Goal: Task Accomplishment & Management: Manage account settings

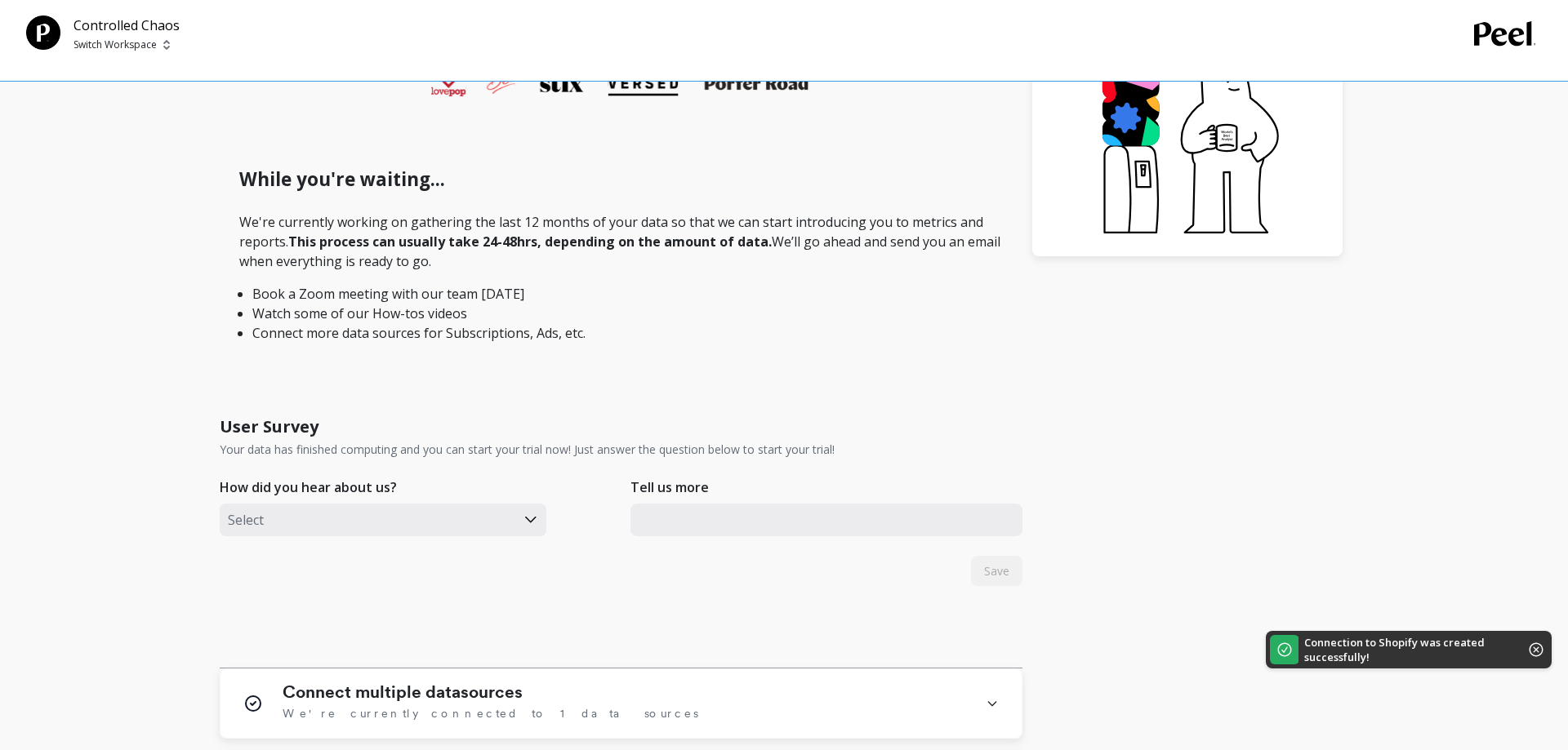
scroll to position [666, 0]
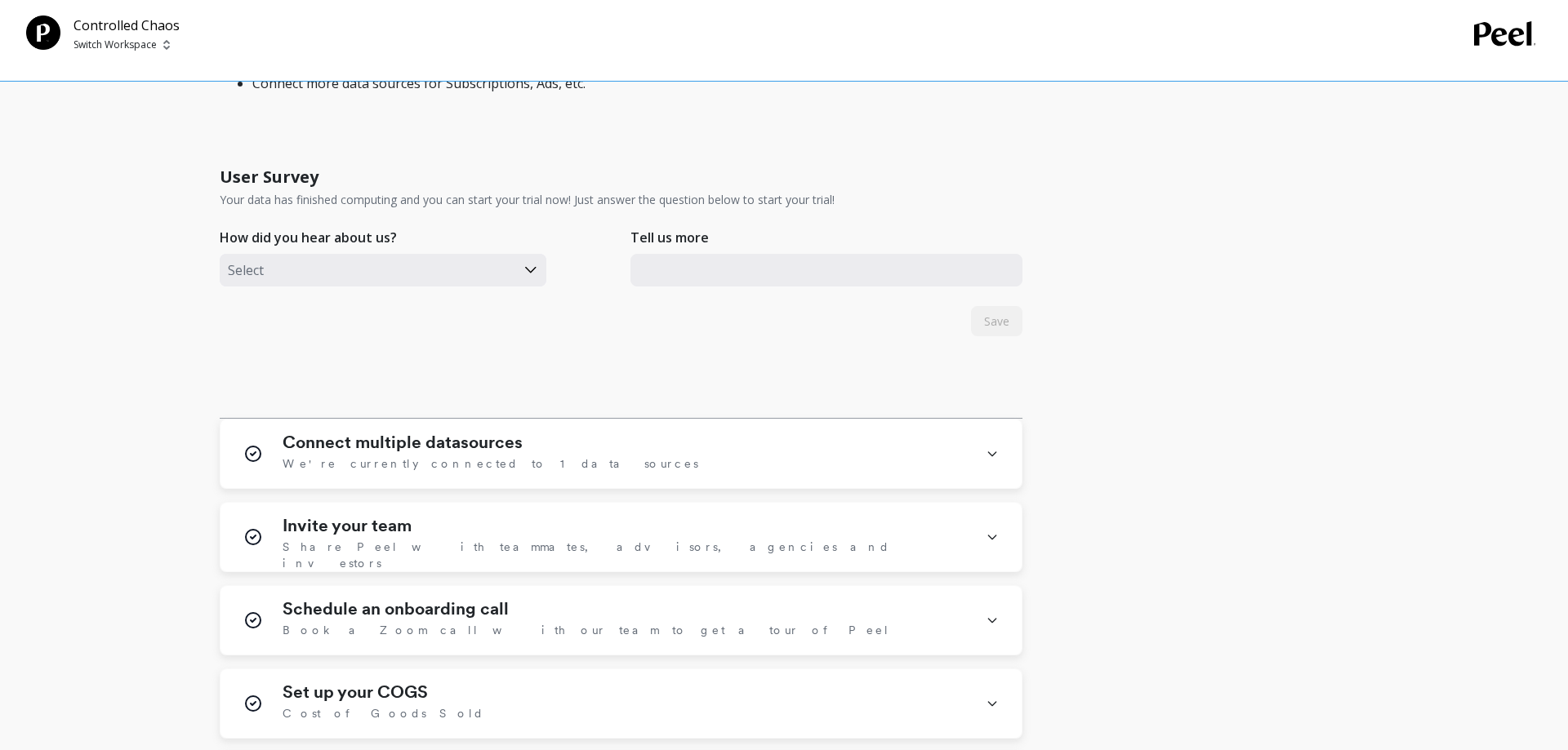
click at [366, 267] on div at bounding box center [367, 271] width 279 height 22
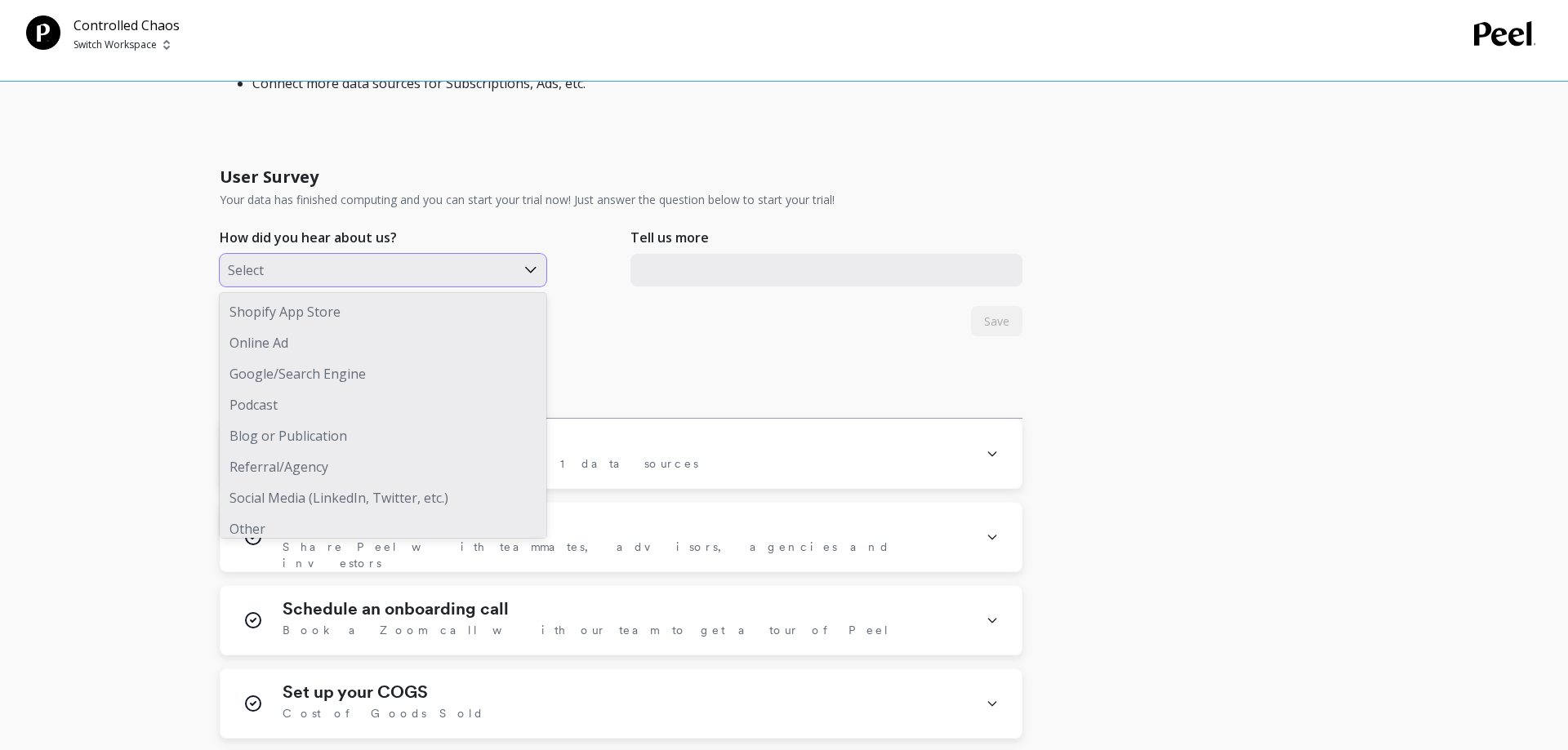
click at [329, 305] on div "Shopify App Store" at bounding box center [383, 311] width 326 height 31
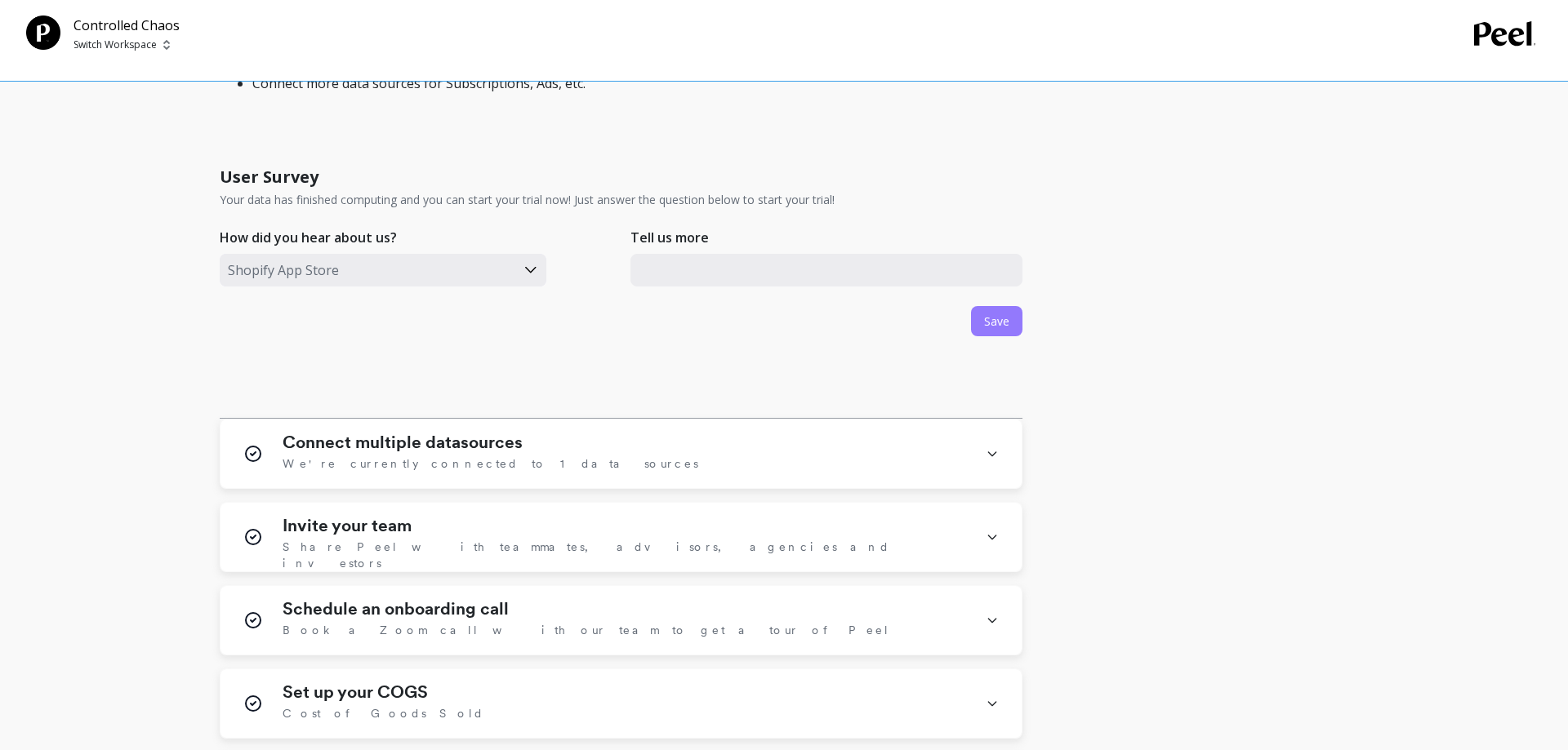
click at [1004, 325] on span "Save" at bounding box center [996, 321] width 26 height 16
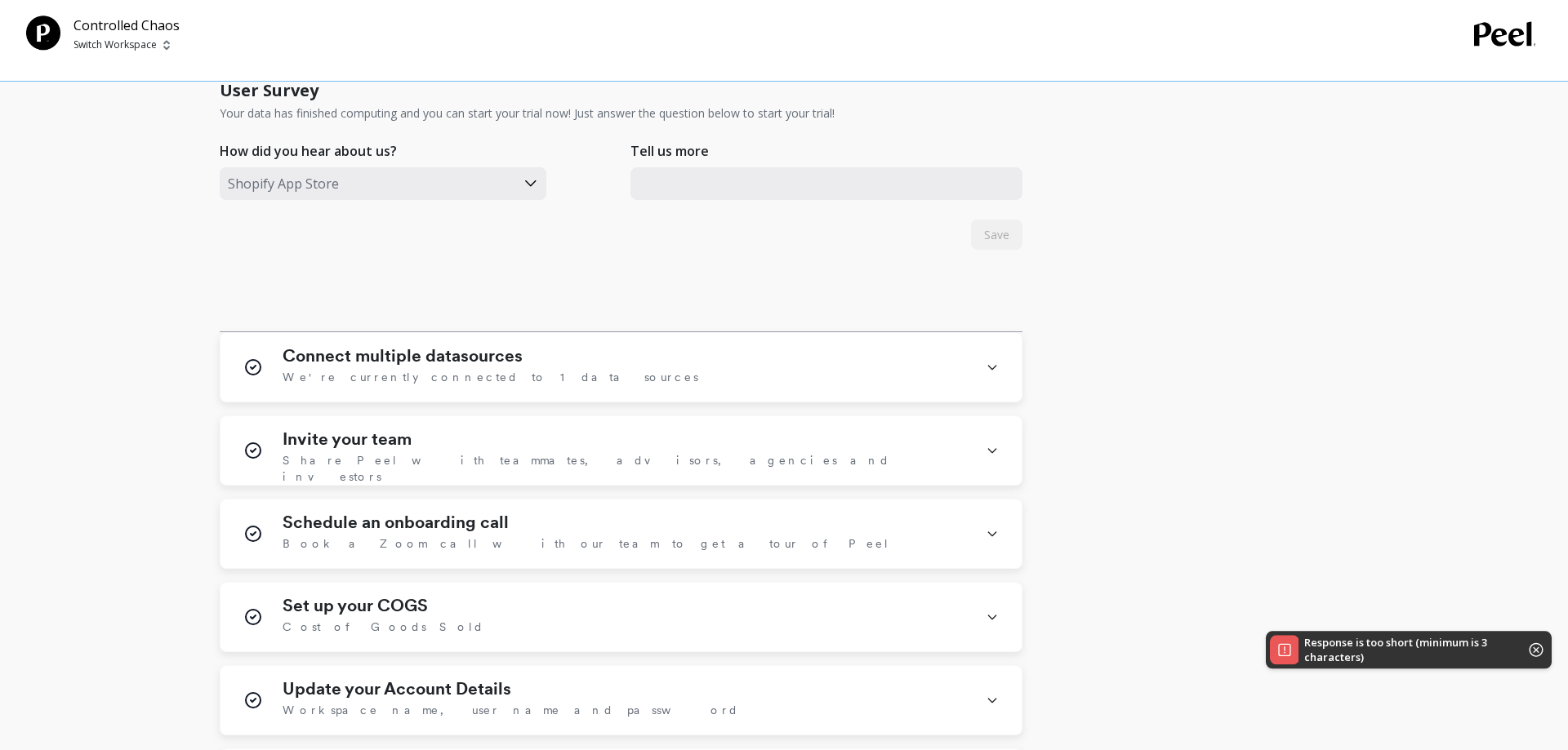
scroll to position [833, 0]
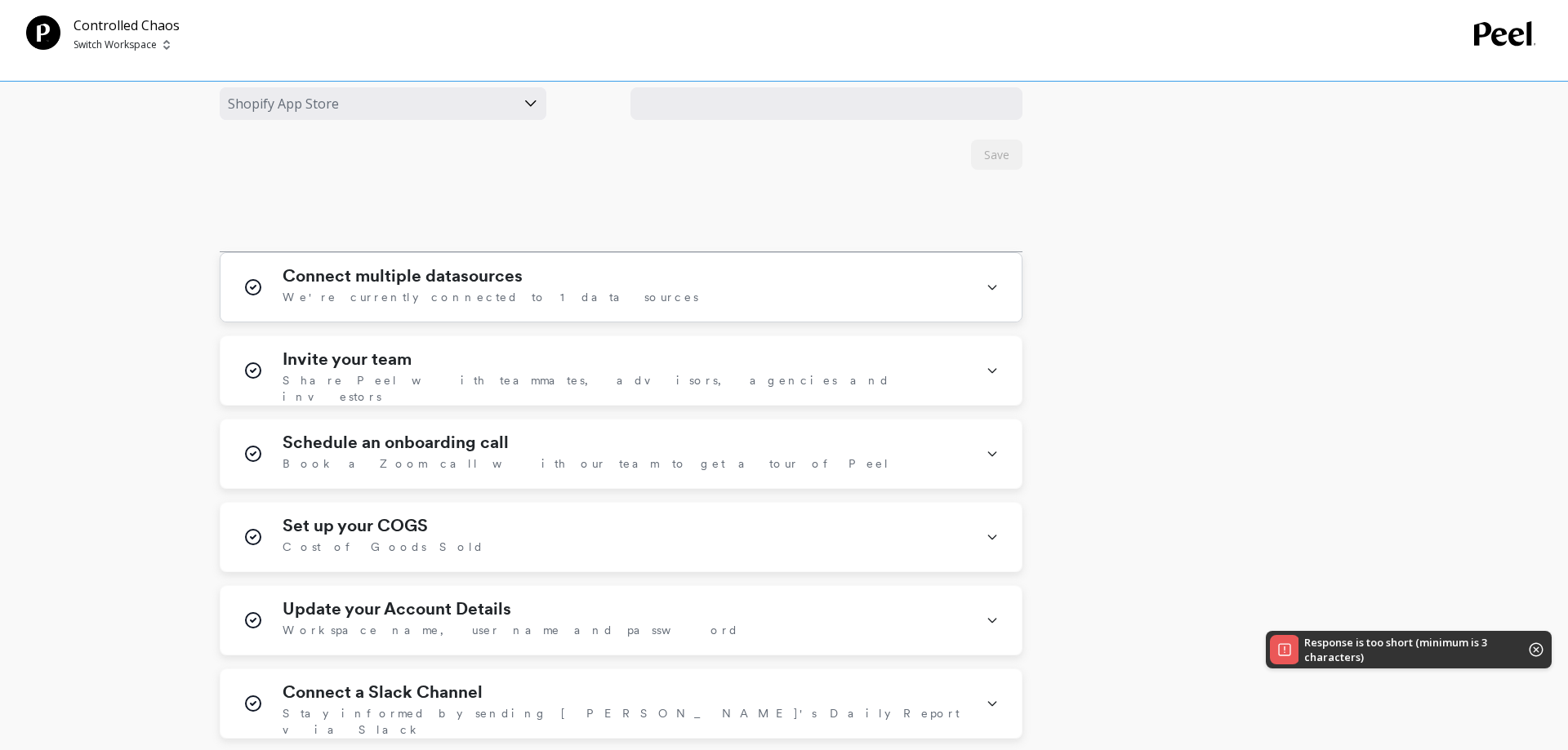
click at [520, 291] on div "Connect multiple datasources We're currently connected to 1 data sources" at bounding box center [624, 286] width 683 height 42
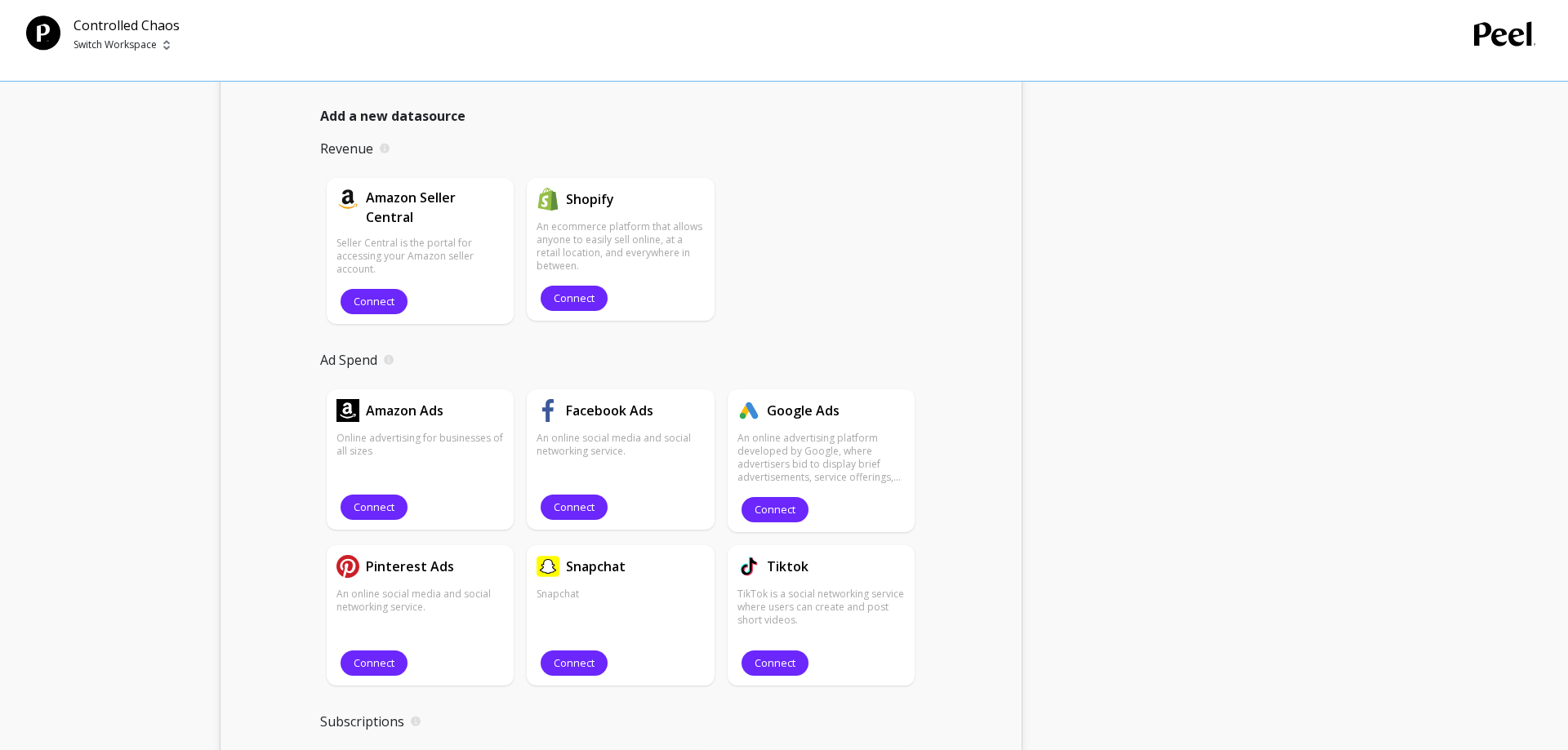
scroll to position [1166, 0]
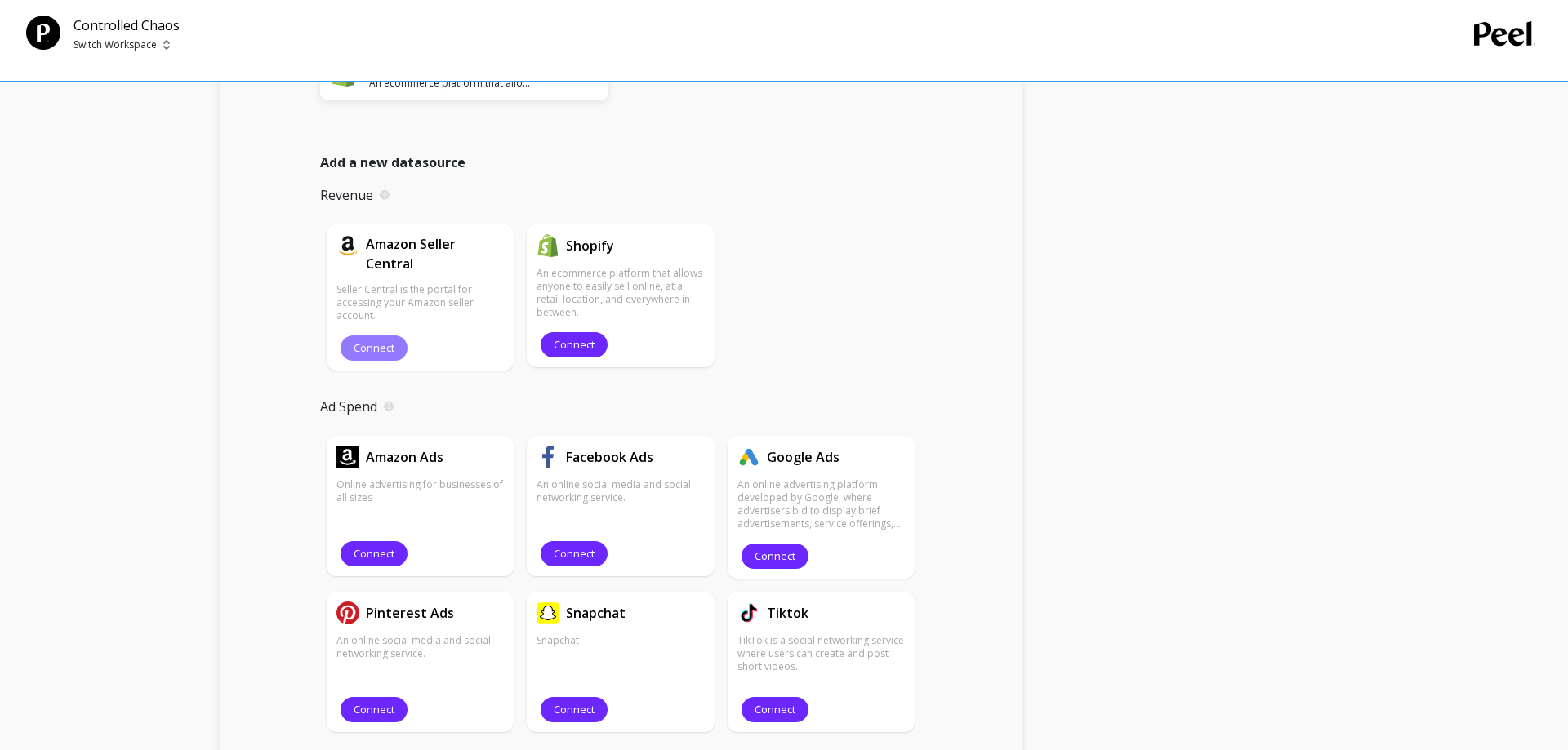
click at [382, 347] on span "Connect" at bounding box center [374, 348] width 41 height 16
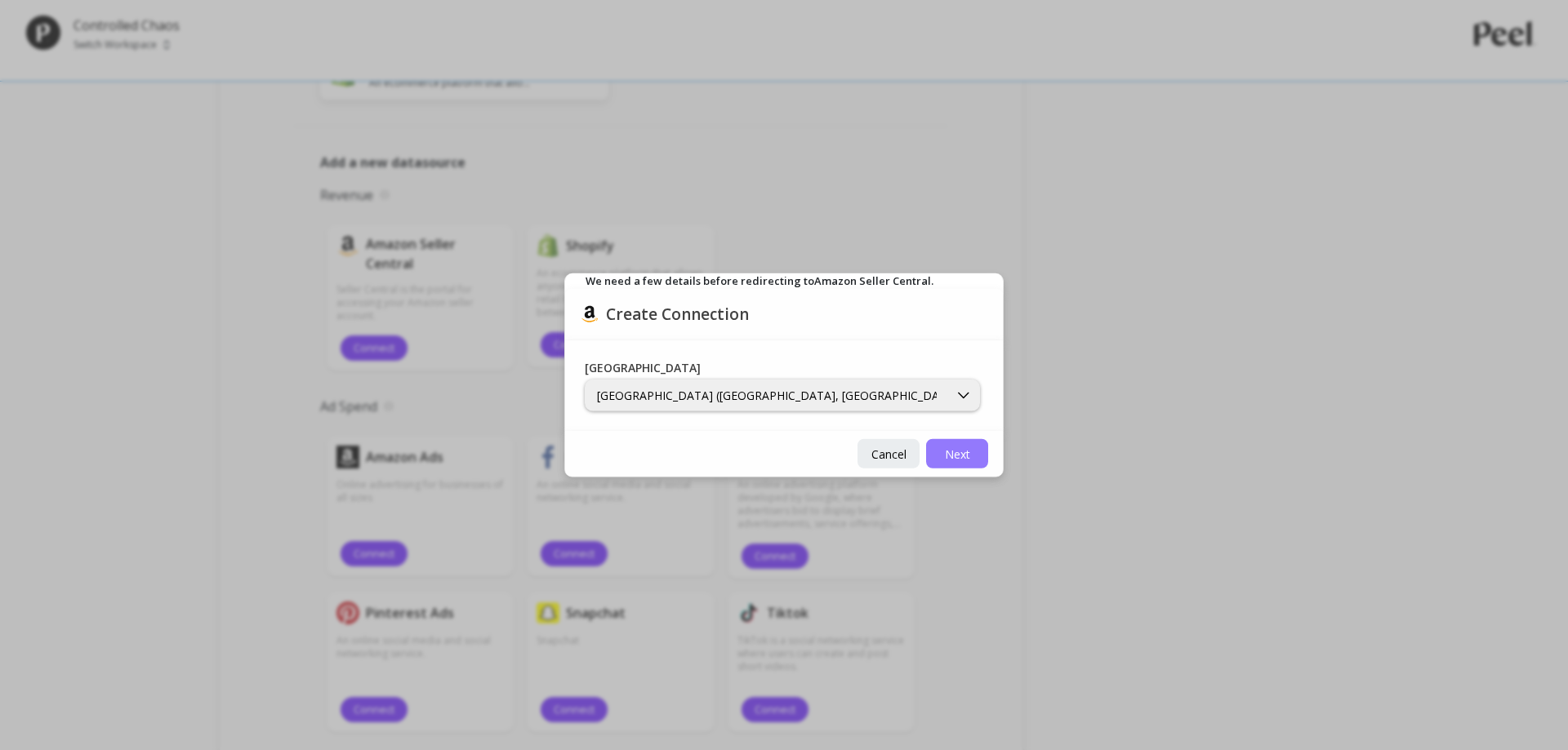
click at [958, 451] on span "Next" at bounding box center [958, 453] width 26 height 16
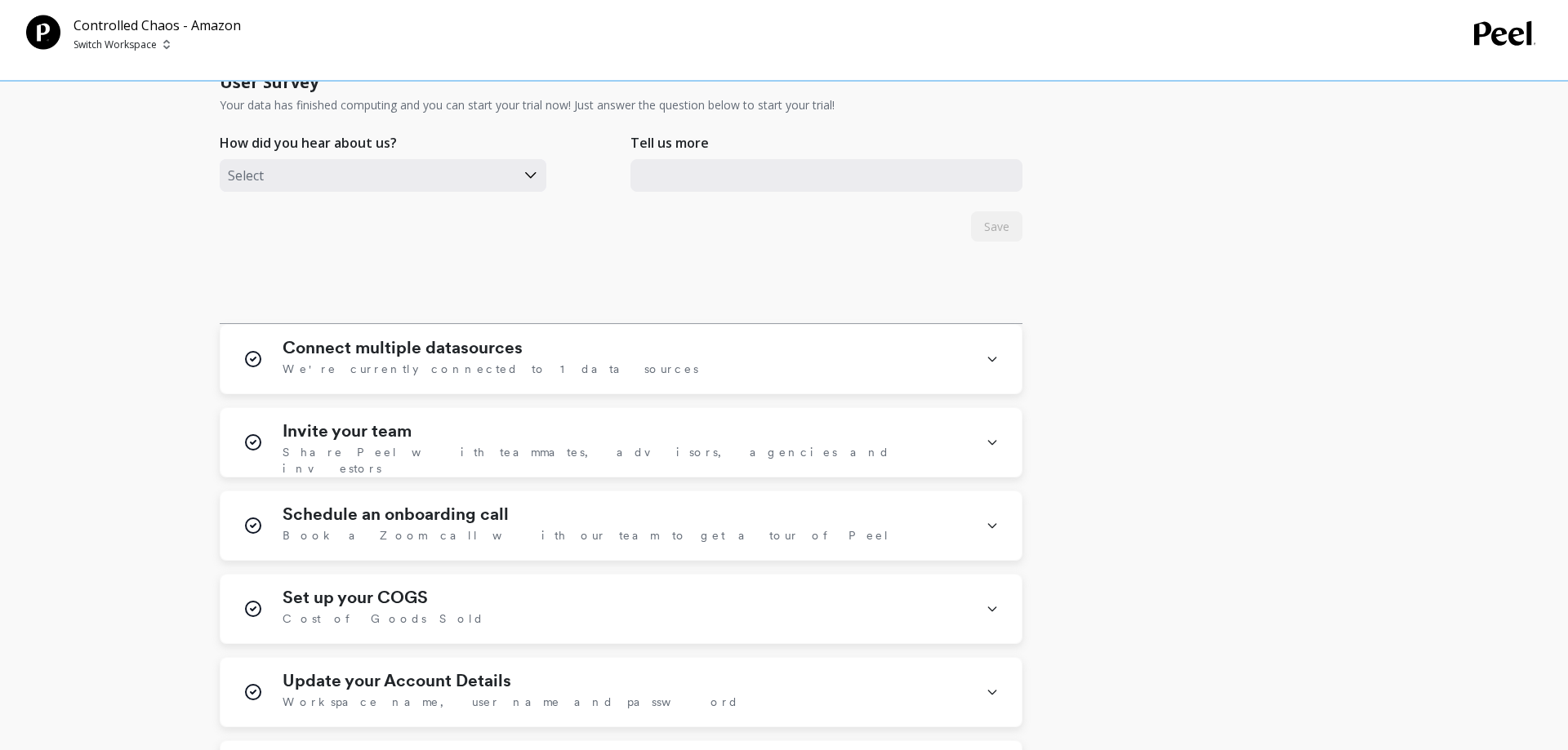
scroll to position [916, 0]
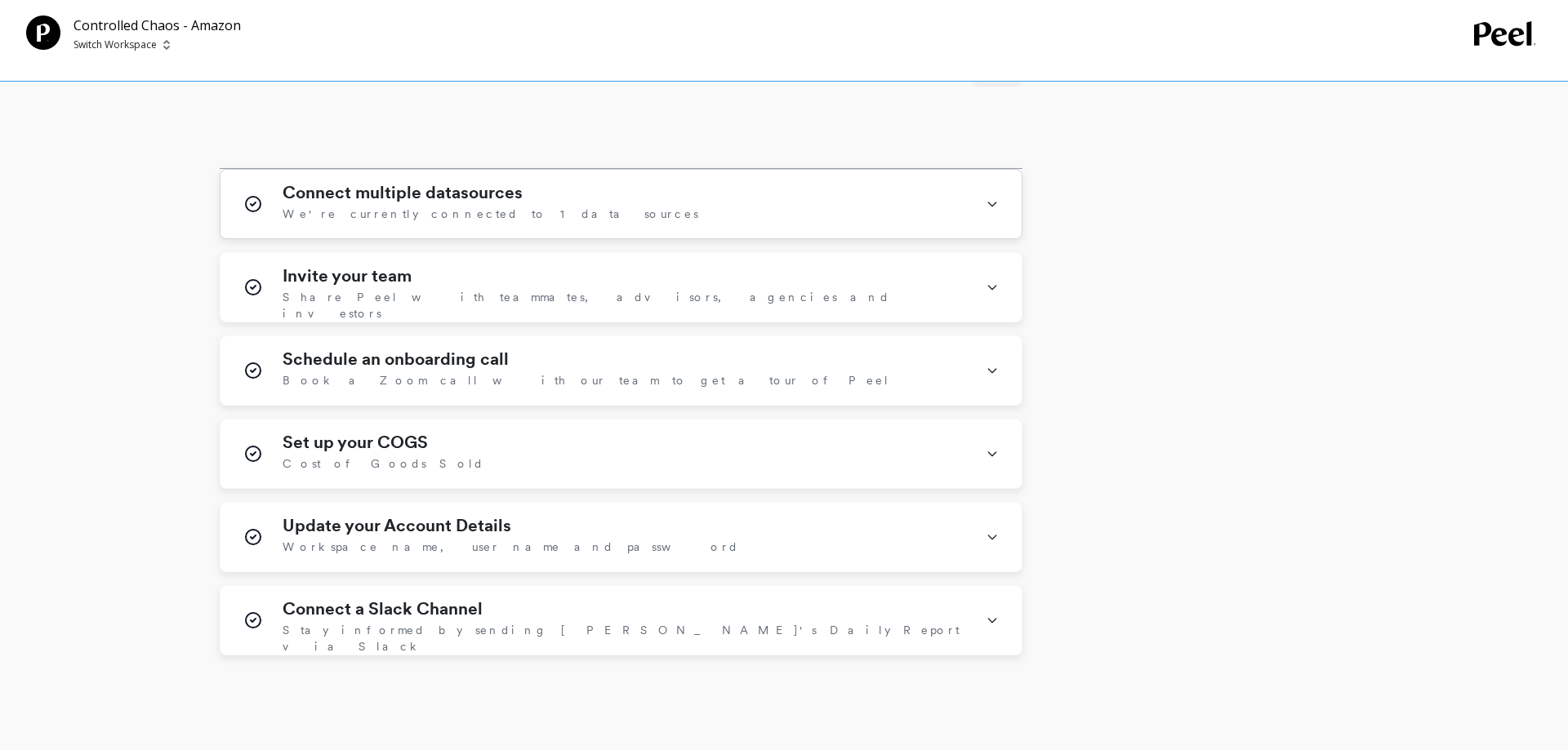
click at [422, 217] on span "We're currently connected to 1 data sources" at bounding box center [490, 214] width 416 height 17
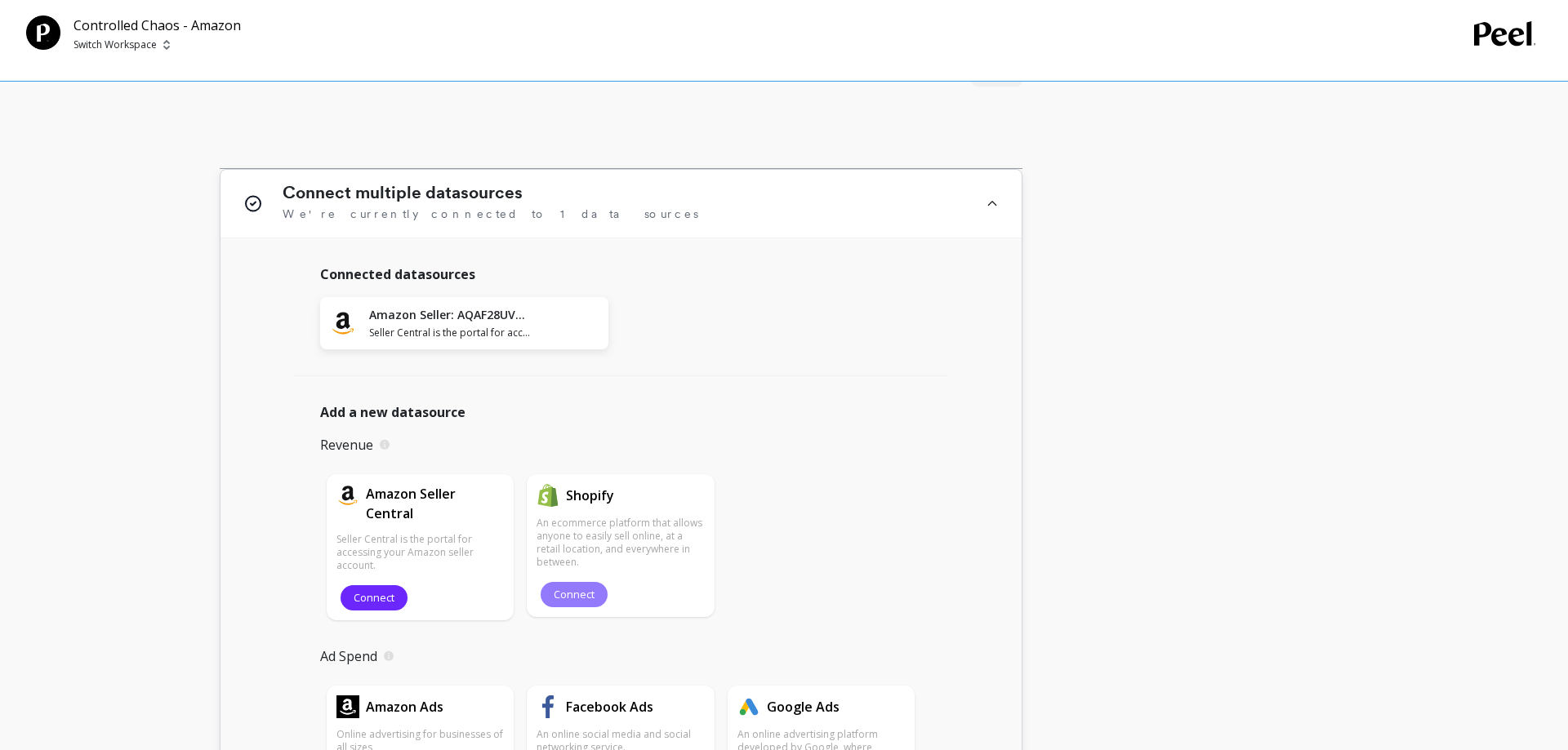
click at [563, 597] on span "Connect" at bounding box center [573, 594] width 41 height 16
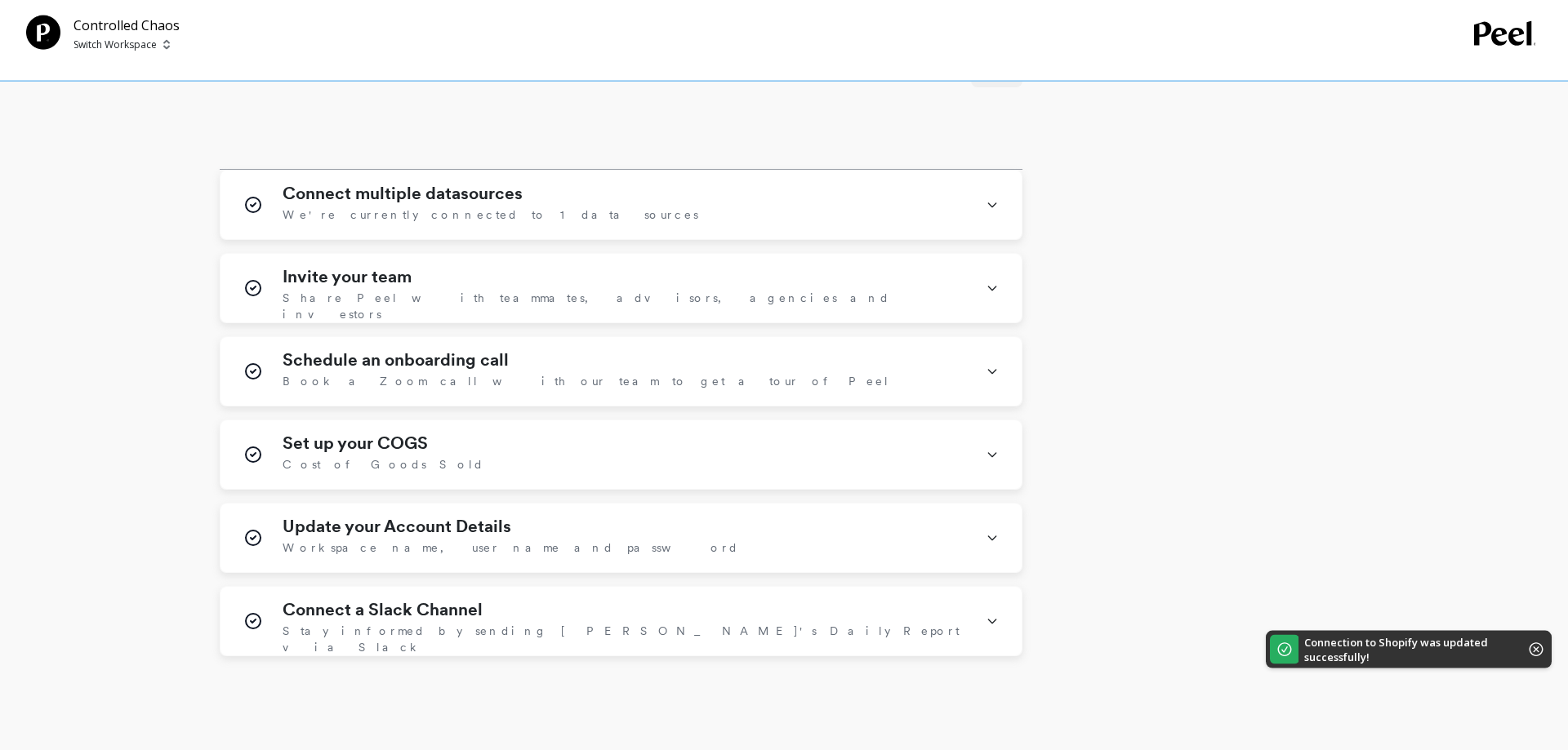
scroll to position [916, 0]
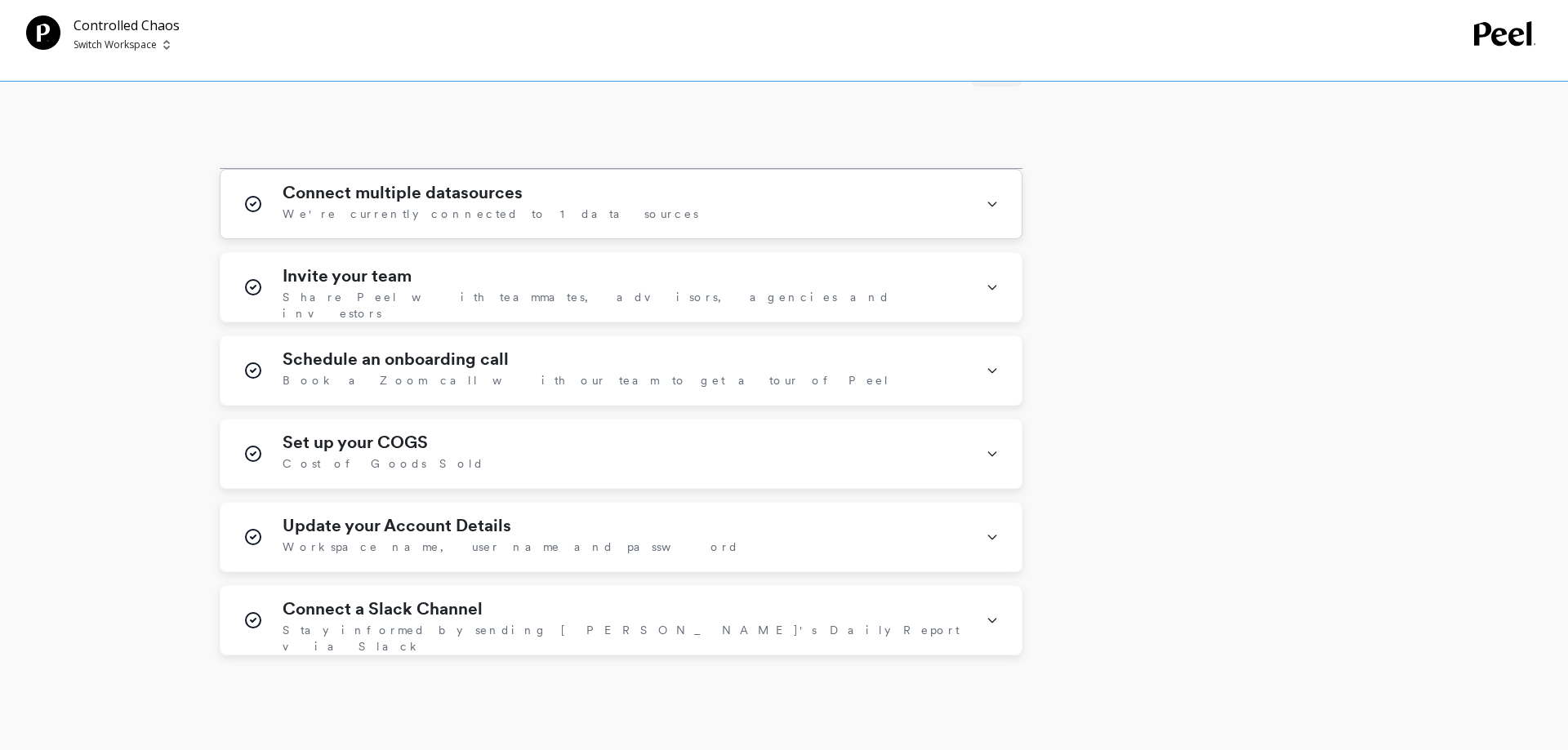
click at [447, 210] on span "We're currently connected to 1 data sources" at bounding box center [490, 214] width 416 height 17
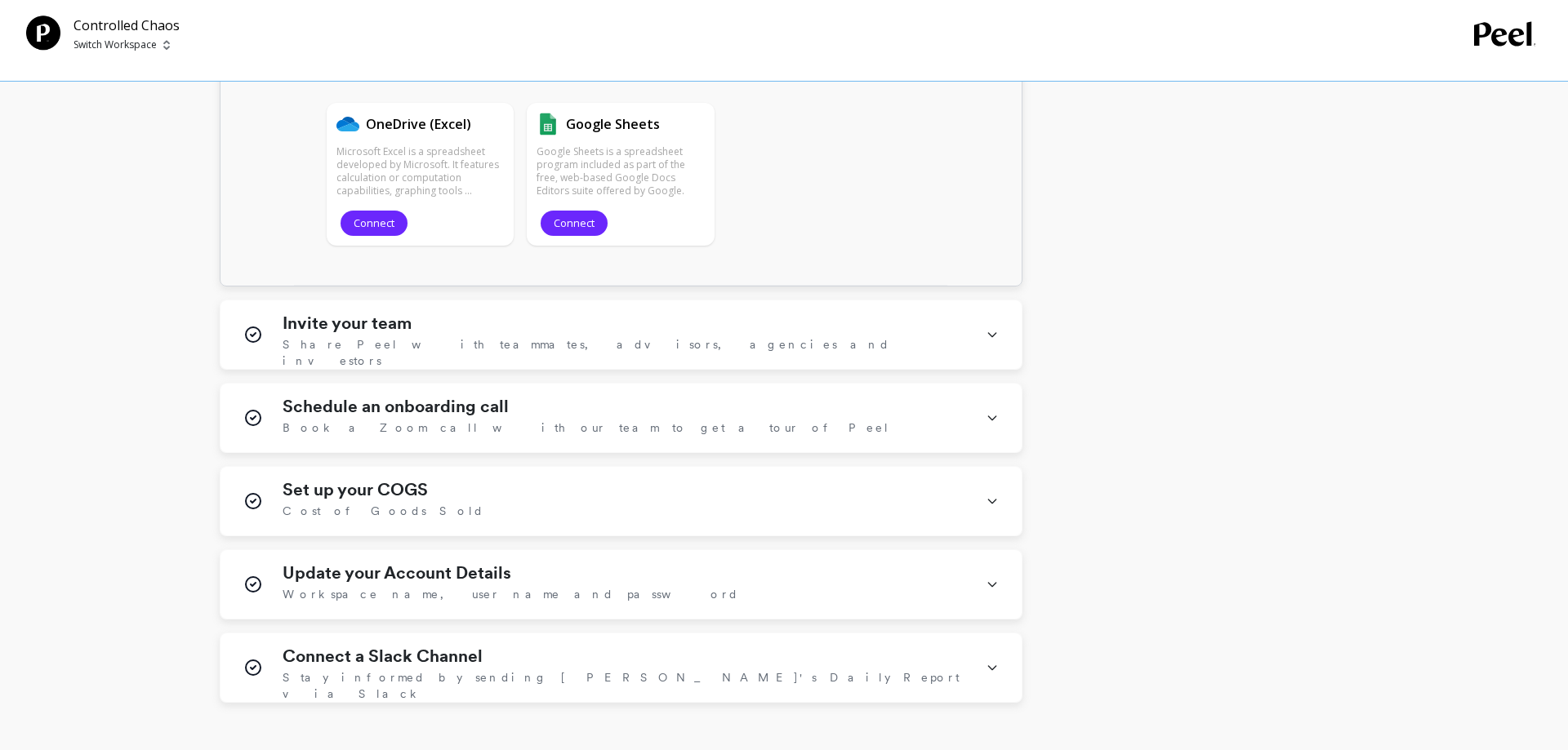
scroll to position [2748, 0]
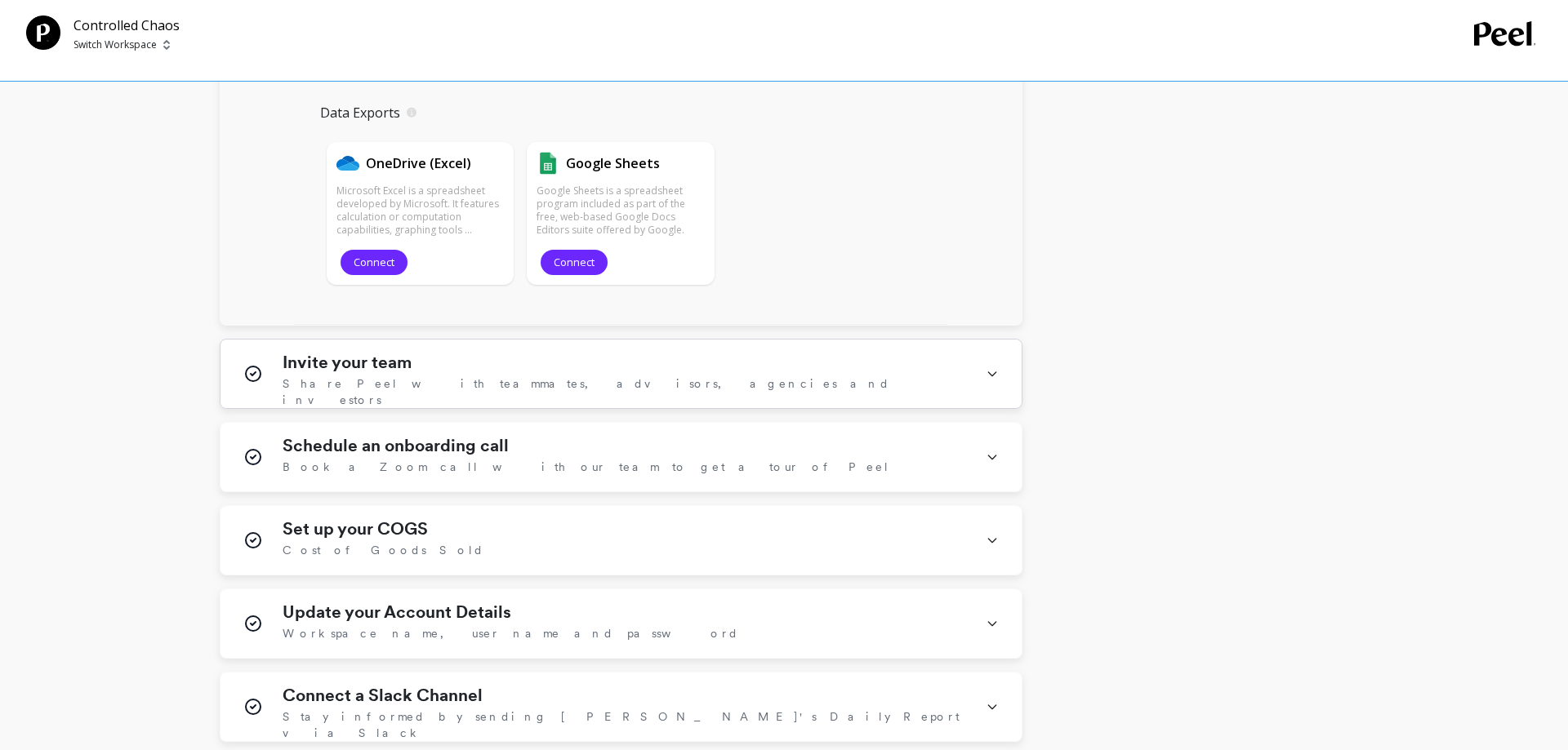
click at [643, 373] on div "Invite your team Share Peel with teammates, advisors, agencies and investors" at bounding box center [624, 373] width 683 height 42
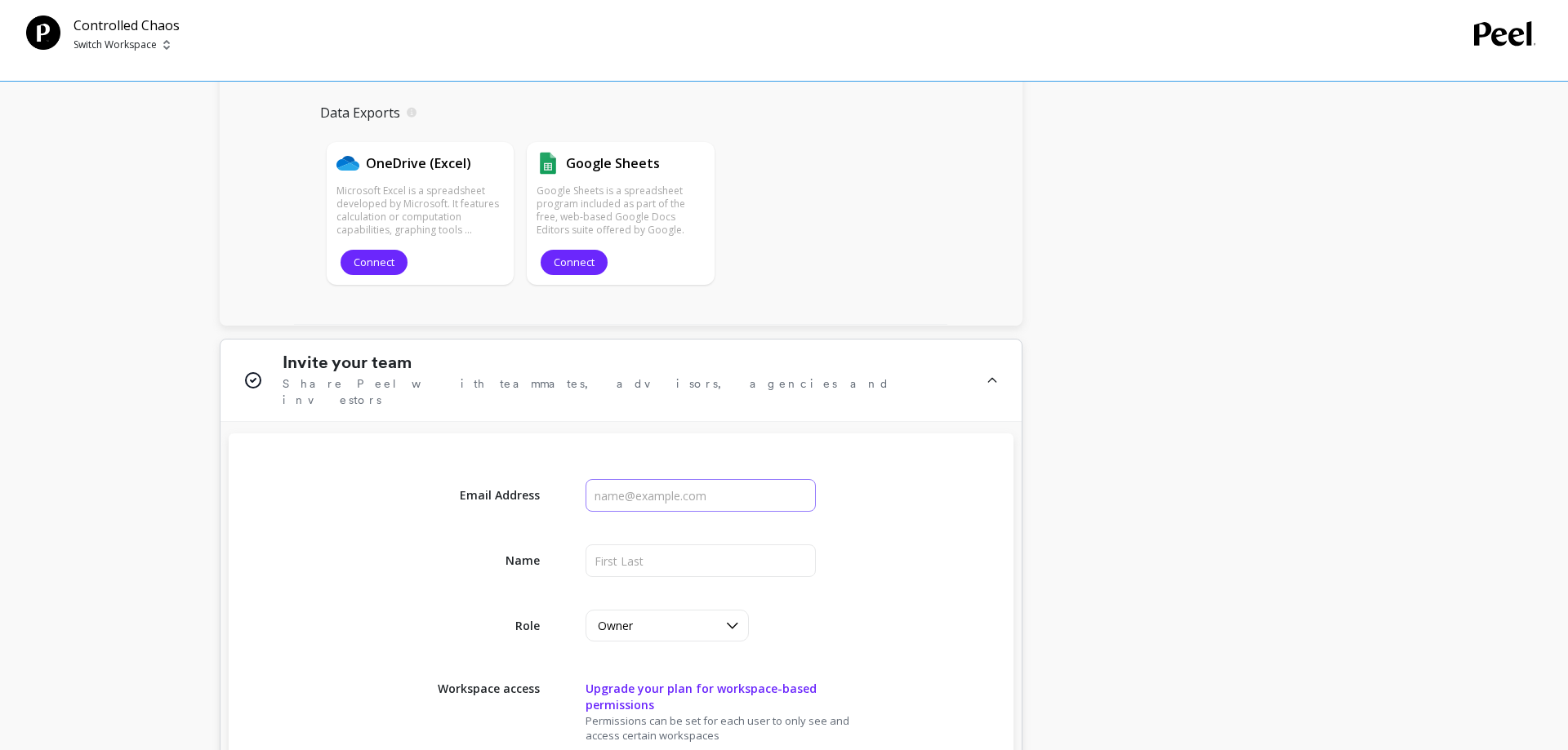
click at [683, 479] on input "input" at bounding box center [701, 495] width 231 height 32
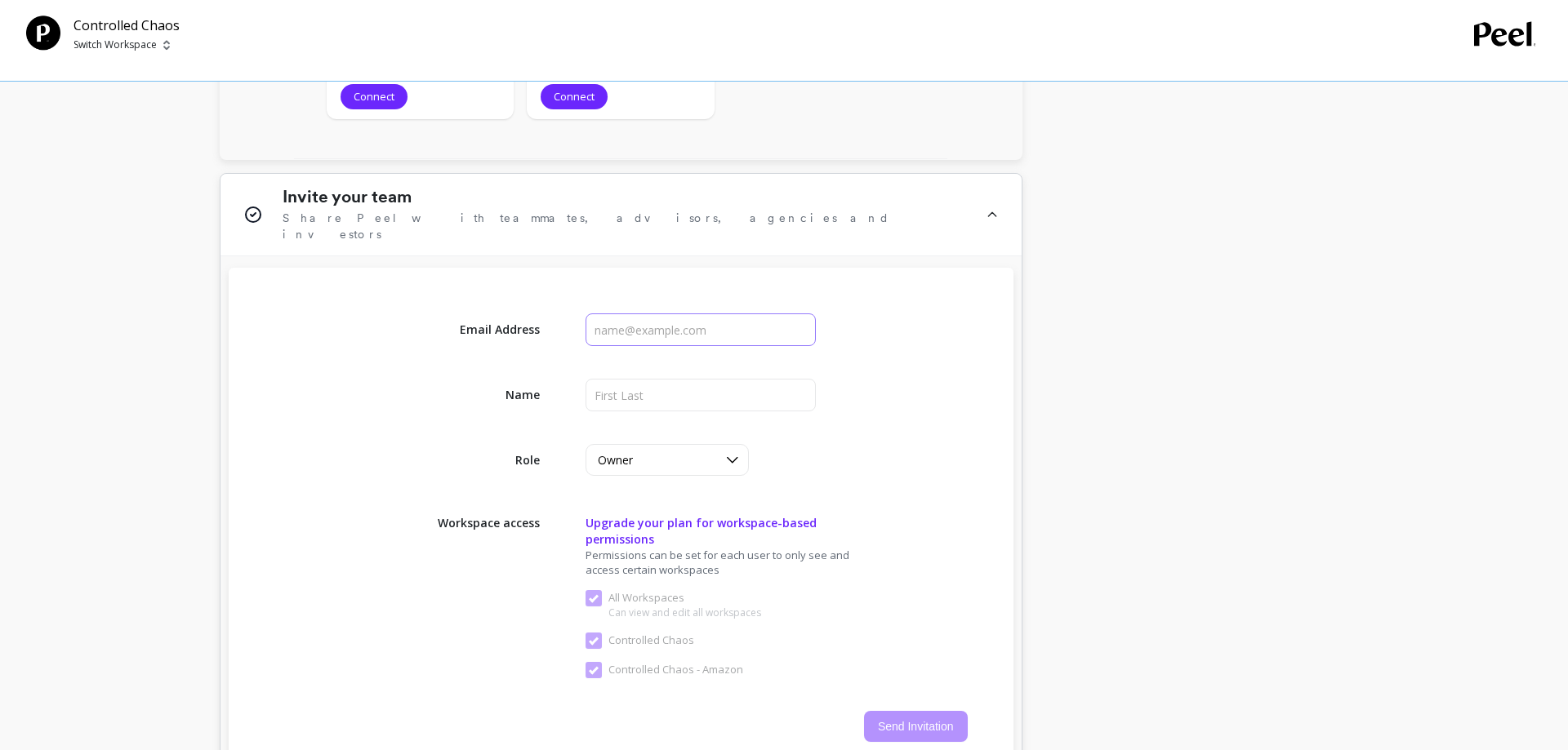
scroll to position [2914, 0]
type input "Shahrukh@controlledchaoshair.com"
type input "Shahrukh"
click at [997, 205] on icon at bounding box center [992, 214] width 13 height 55
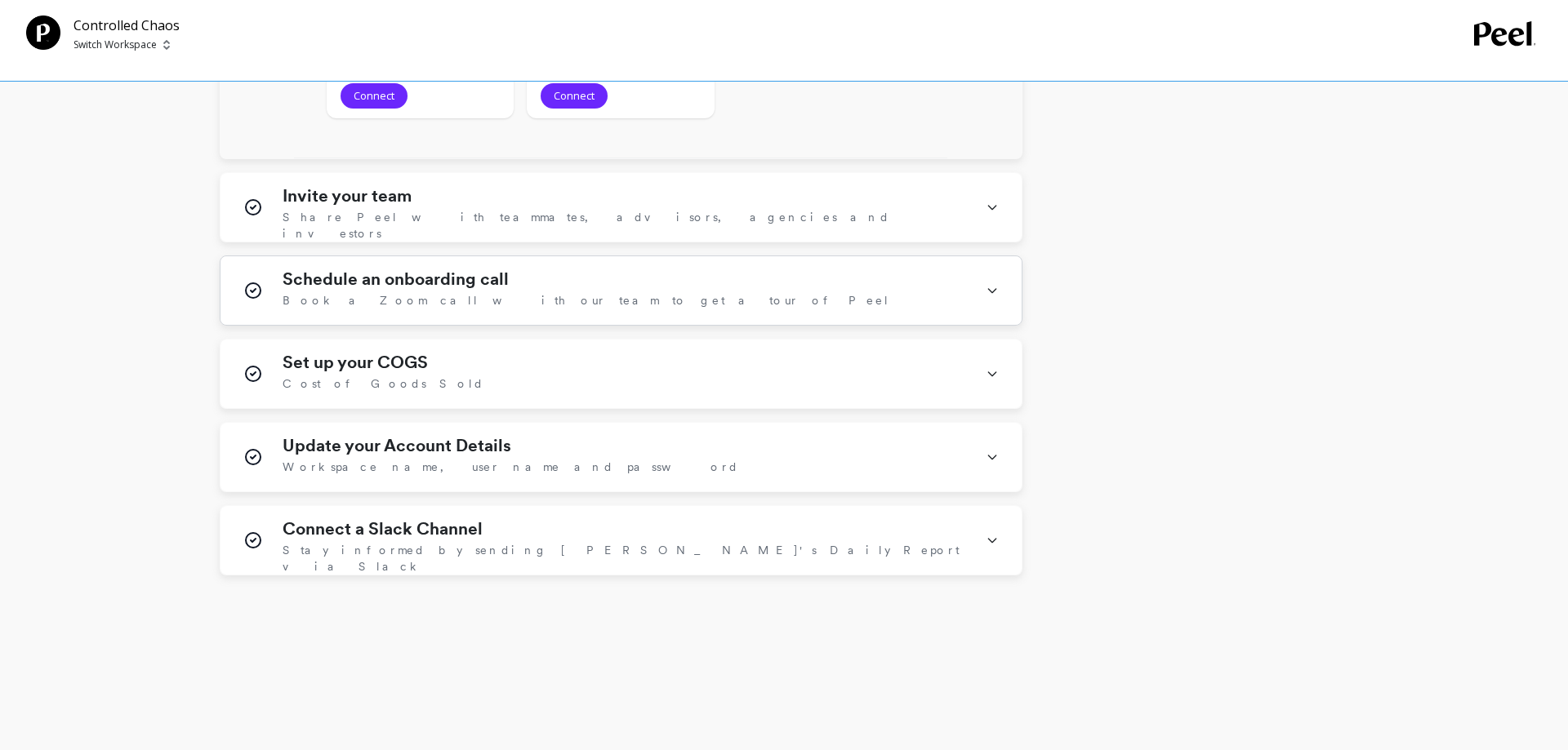
click at [645, 296] on div "Schedule an onboarding call Book a Zoom call with our team to get a tour of Peel" at bounding box center [624, 290] width 683 height 42
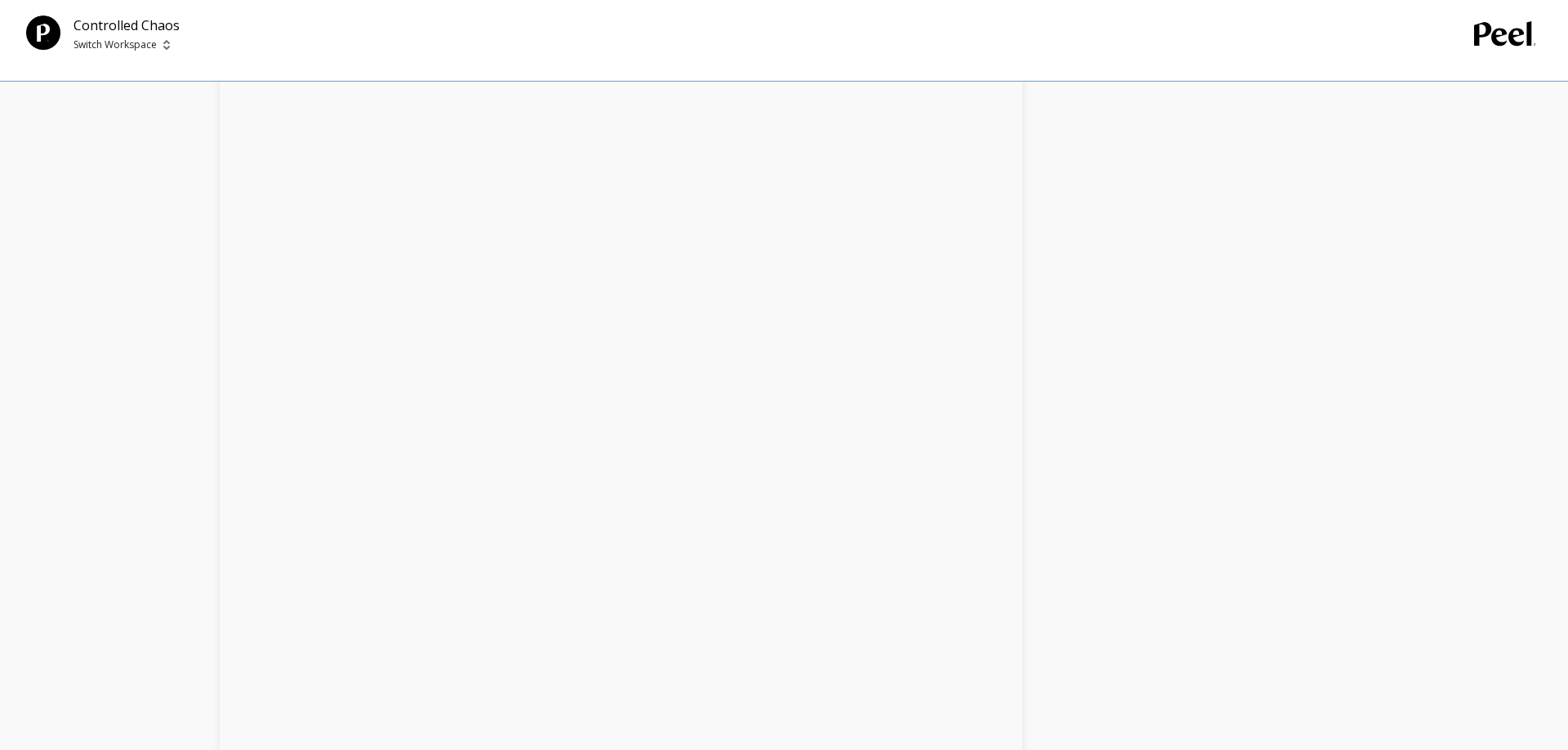
scroll to position [3421, 0]
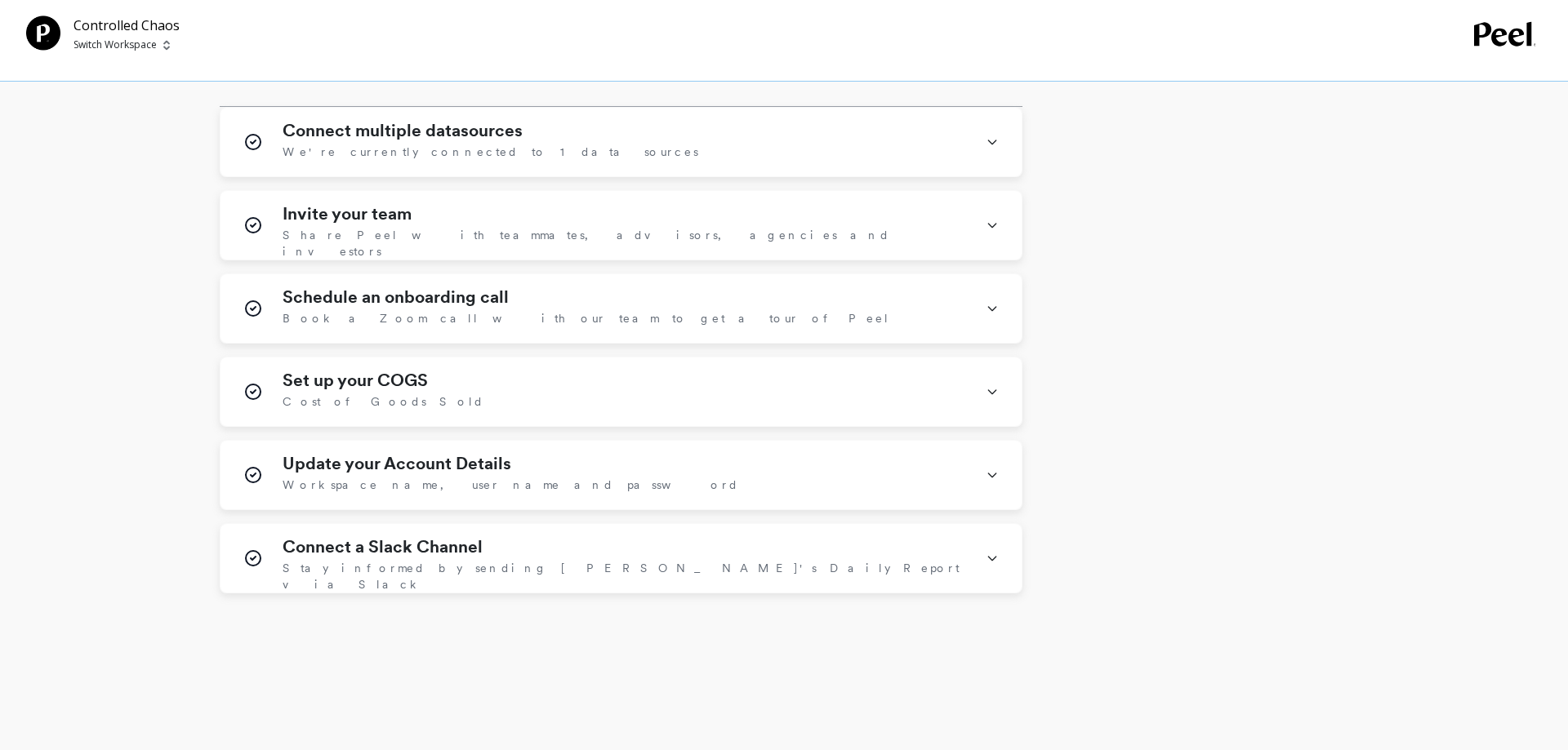
scroll to position [1005, 0]
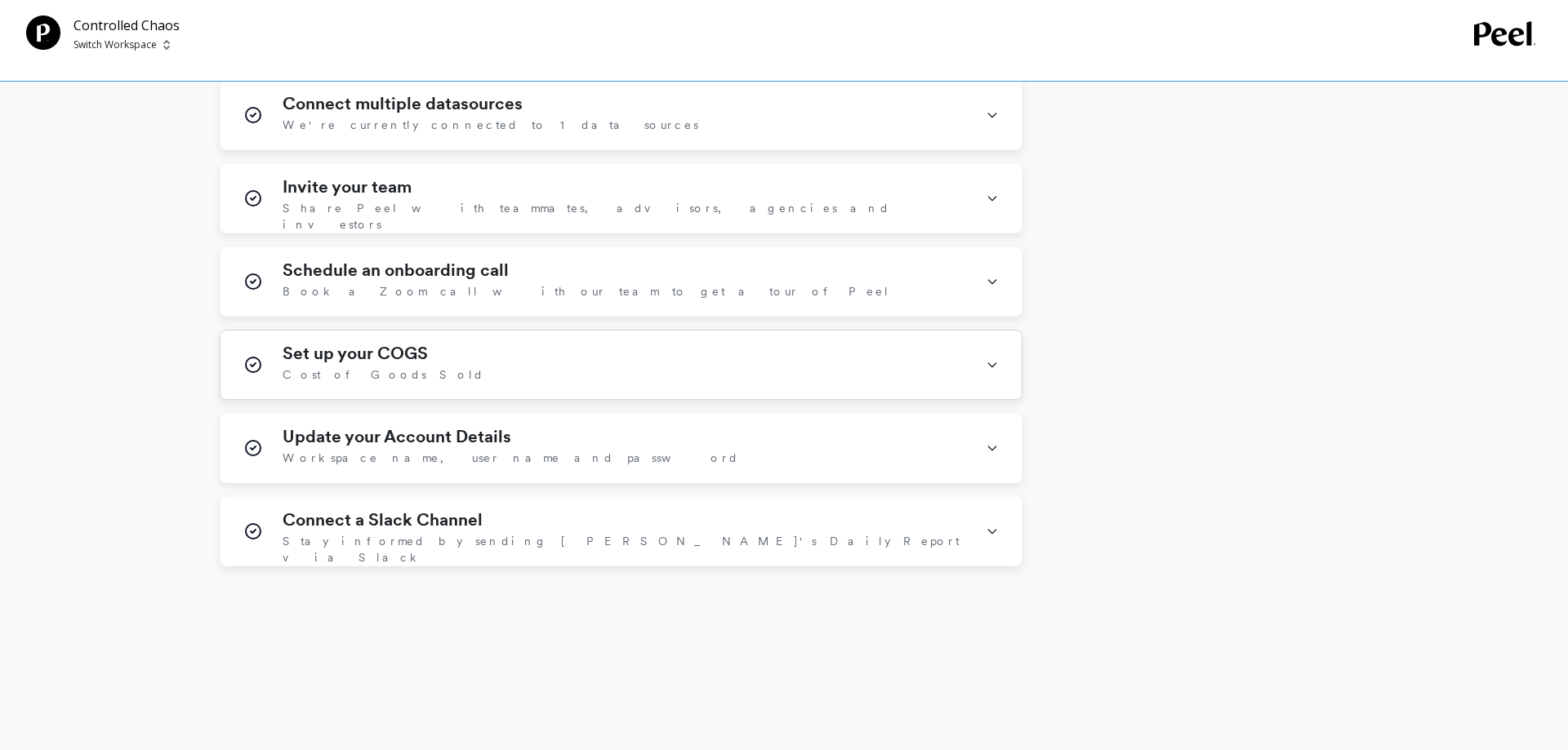
click at [461, 384] on div "Set up your COGS Cost of Goods Sold" at bounding box center [624, 364] width 683 height 42
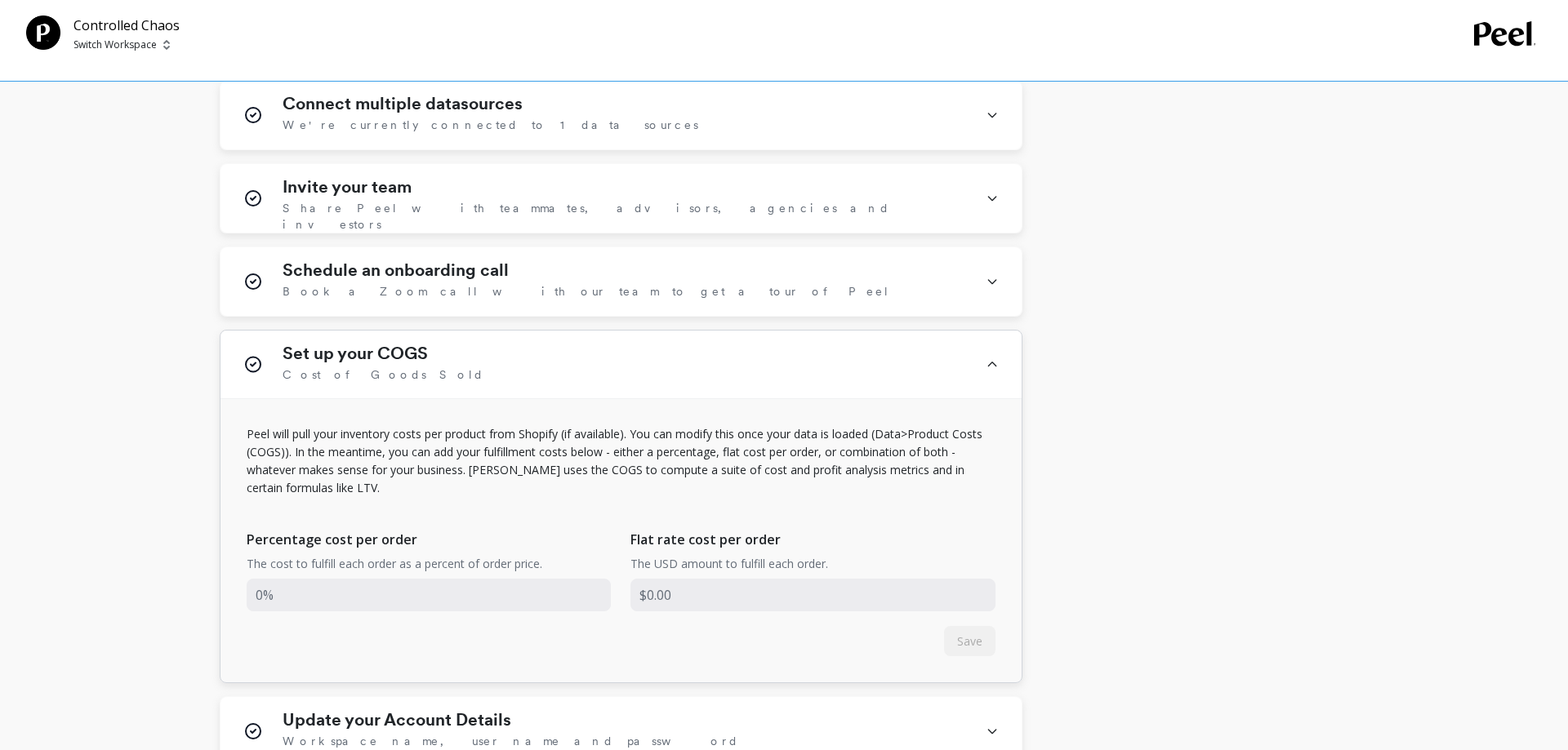
click at [461, 384] on div "Set up your COGS Cost of Goods Sold" at bounding box center [624, 364] width 683 height 41
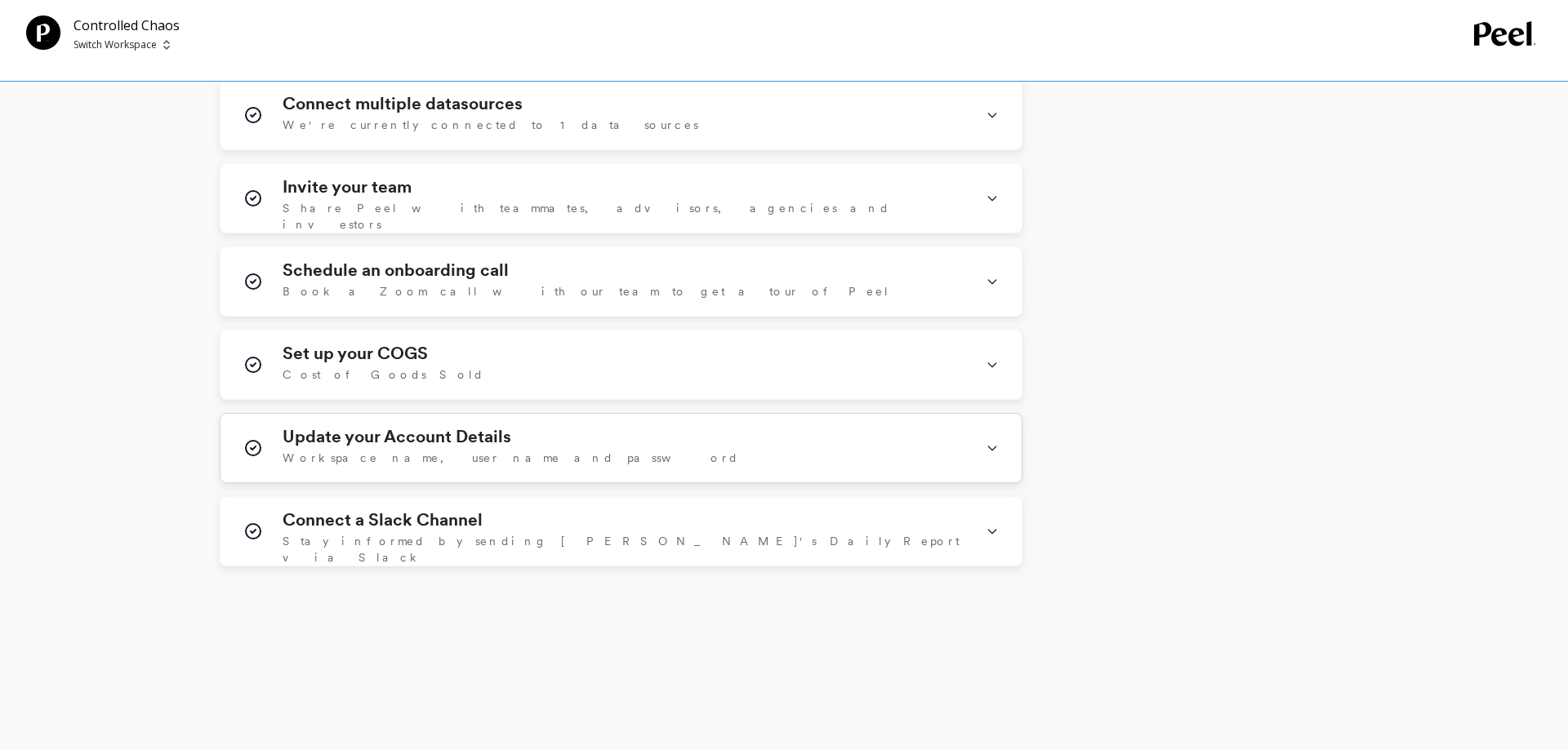
click at [468, 448] on div "Update your Account Details Workspace name, user name and password" at bounding box center [624, 448] width 683 height 42
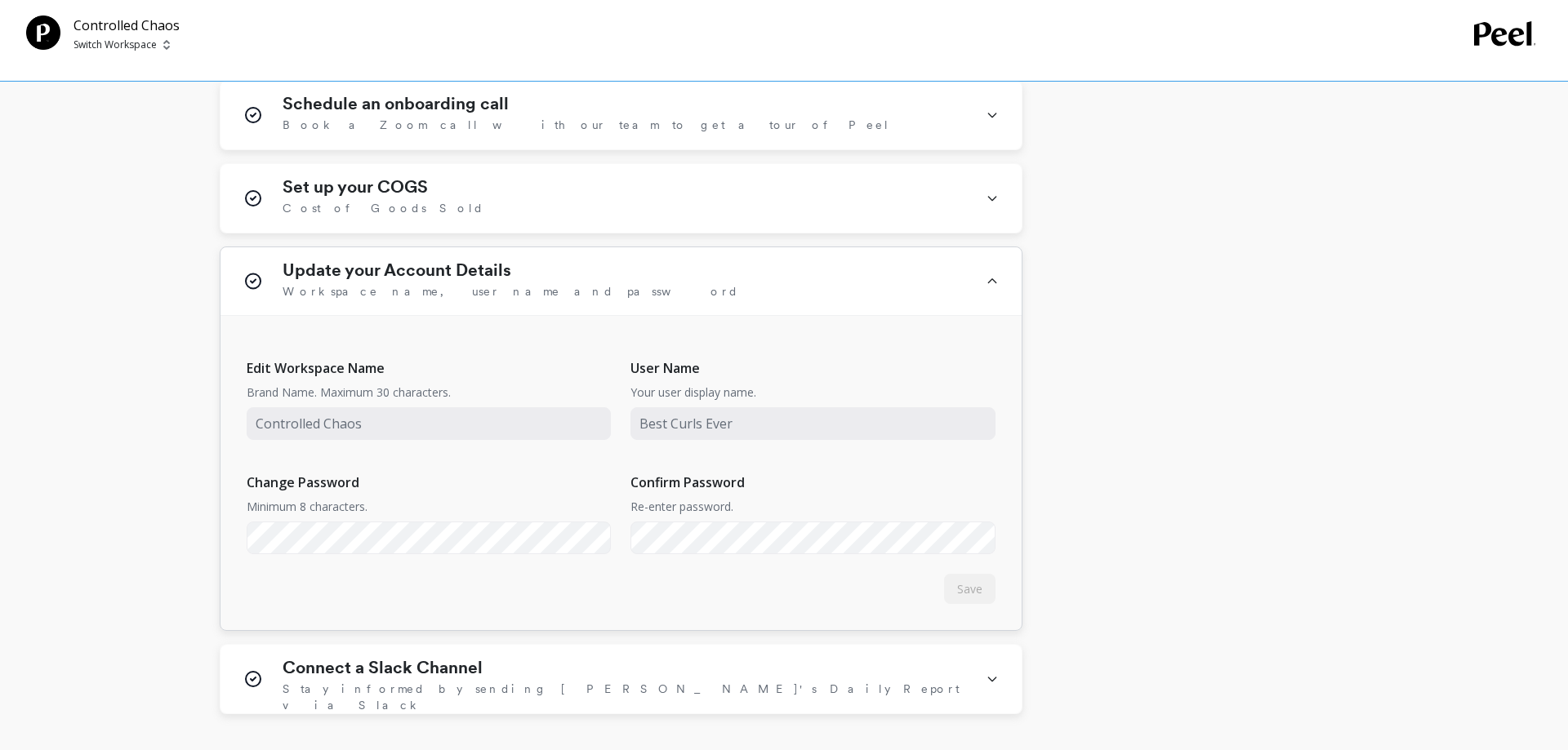
scroll to position [1319, 0]
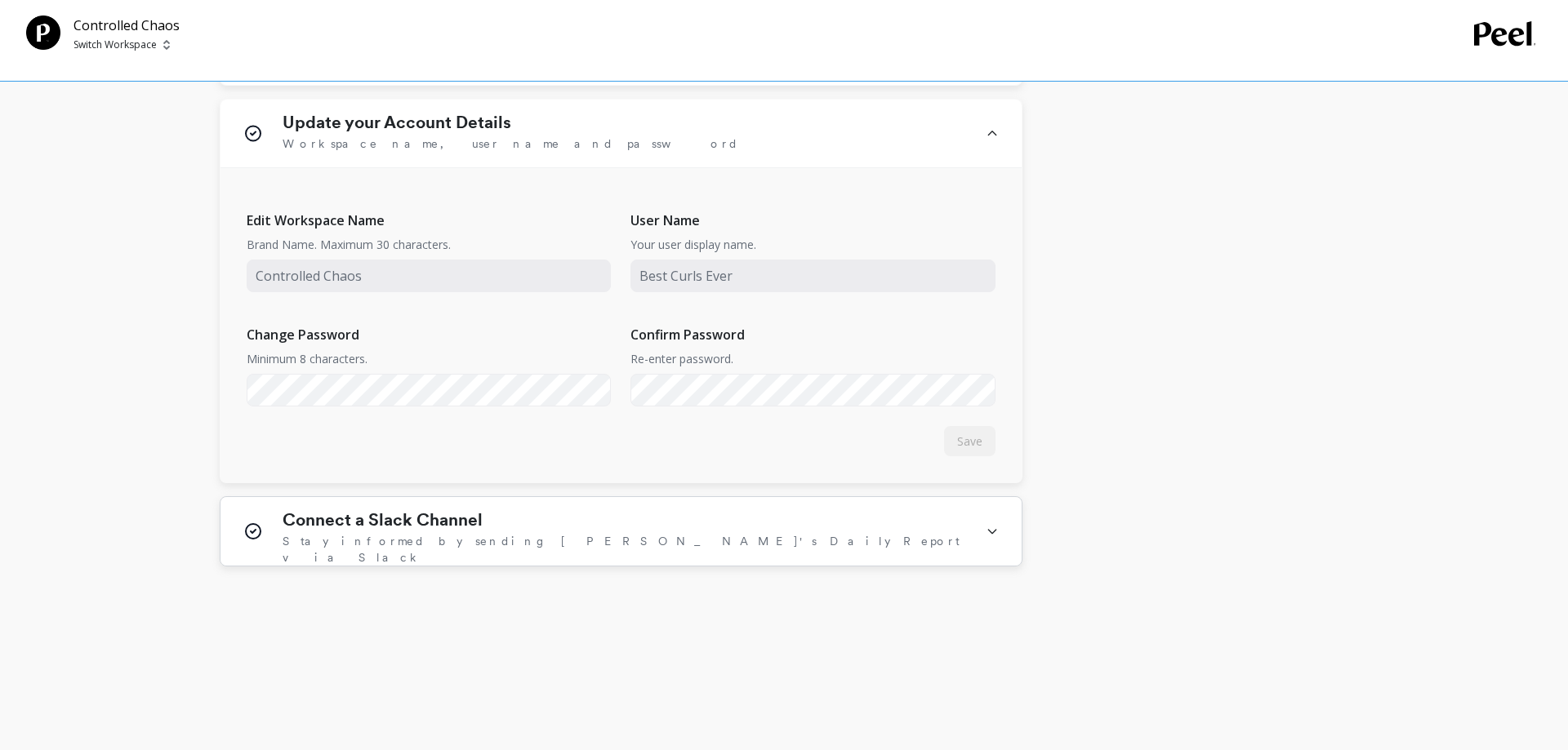
click at [425, 516] on h1 "Connect a Slack Channel" at bounding box center [383, 520] width 200 height 20
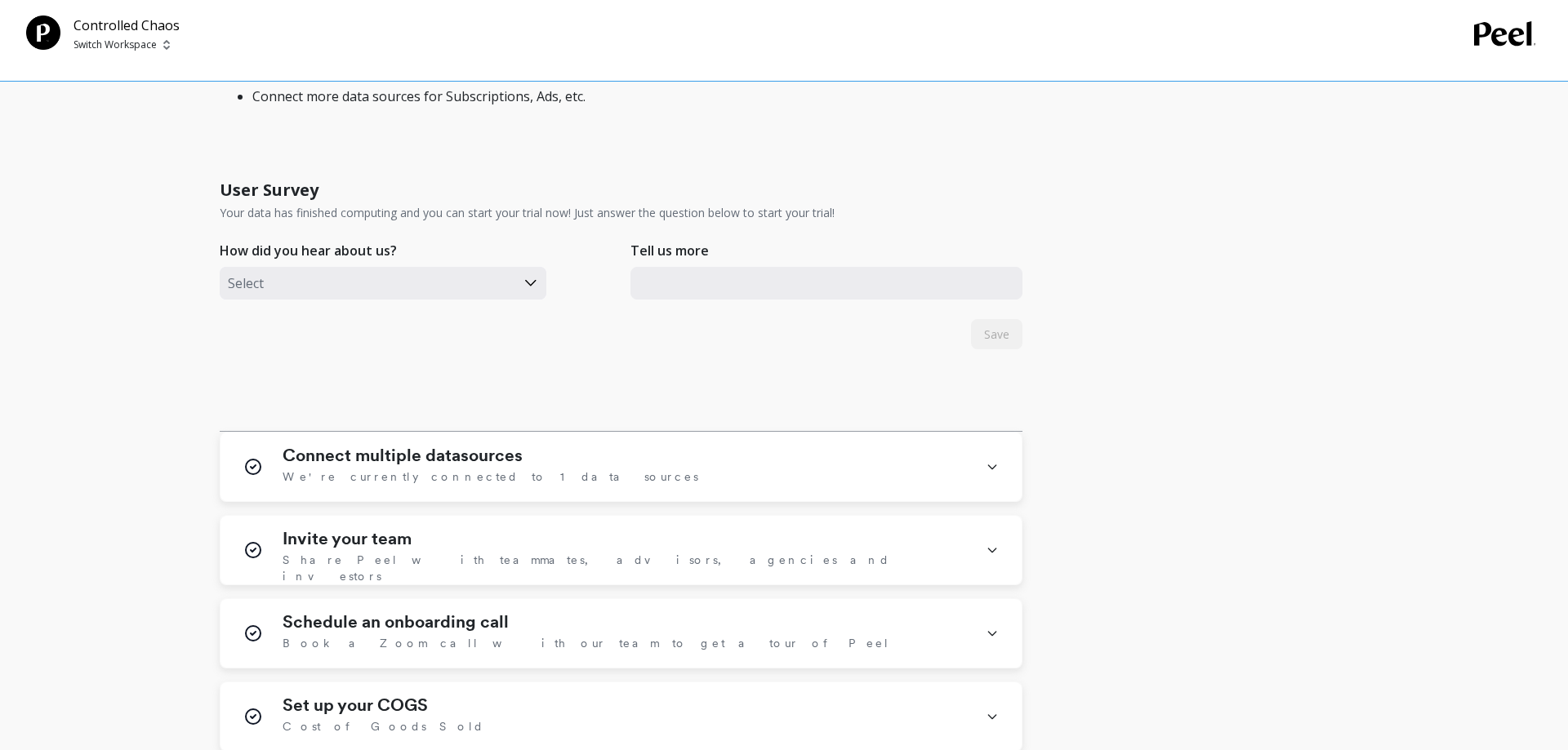
scroll to position [0, 0]
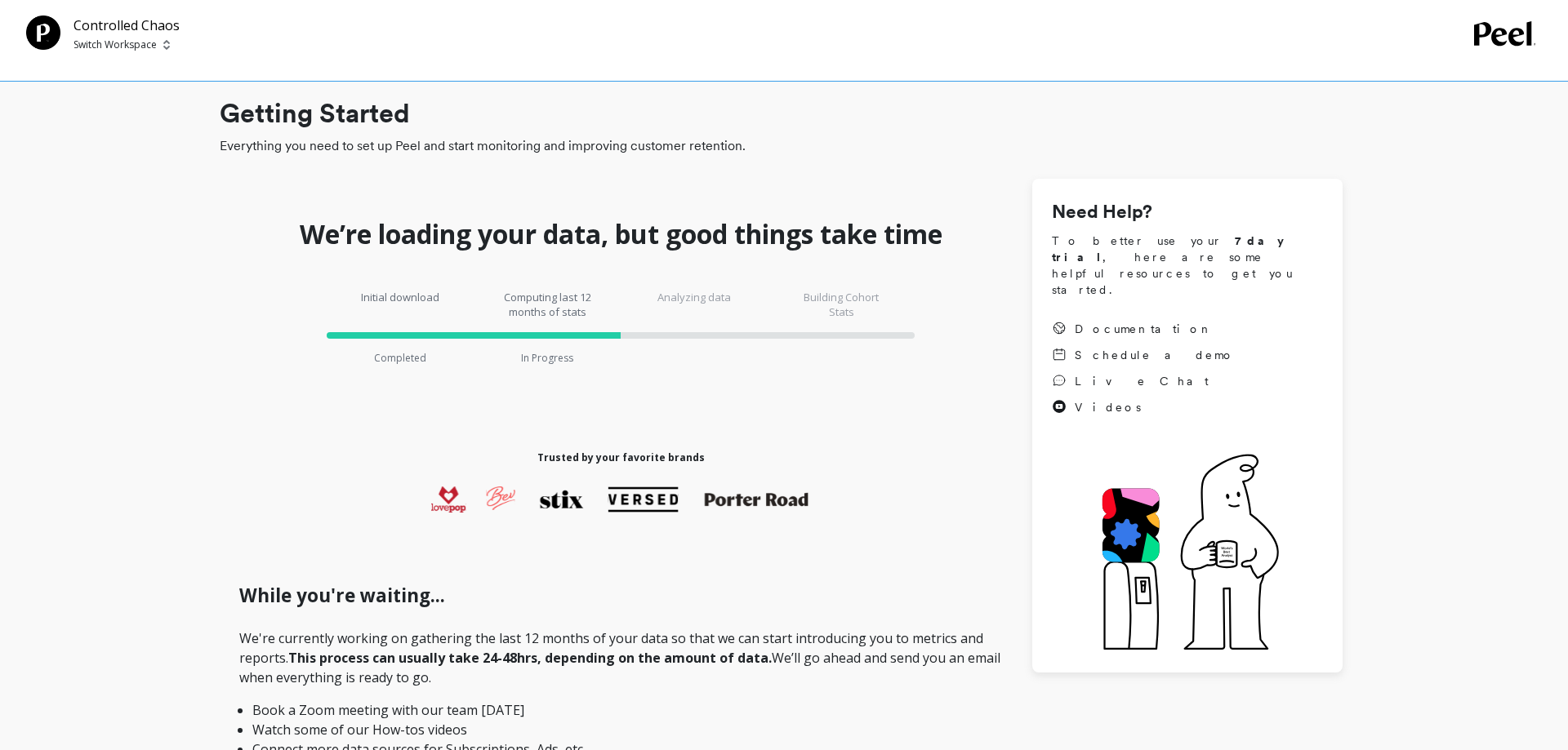
click at [114, 41] on p "Switch Workspace" at bounding box center [115, 45] width 84 height 13
click at [138, 149] on p "Controlled Chaos - A..." at bounding box center [175, 154] width 117 height 17
click at [133, 49] on p "Switch Workspace" at bounding box center [115, 45] width 84 height 13
click at [130, 116] on p "Controlled Chaos" at bounding box center [162, 123] width 91 height 17
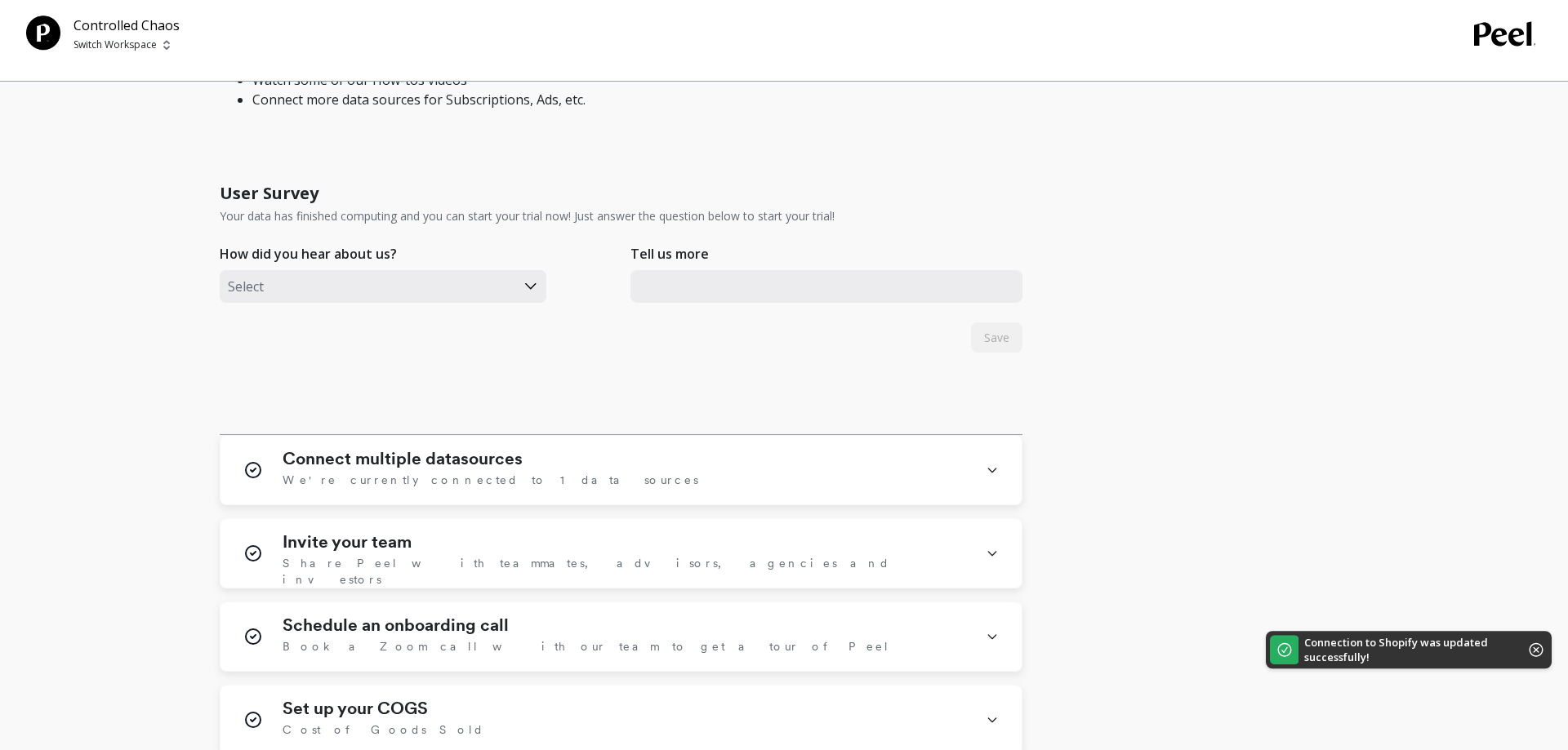
scroll to position [833, 0]
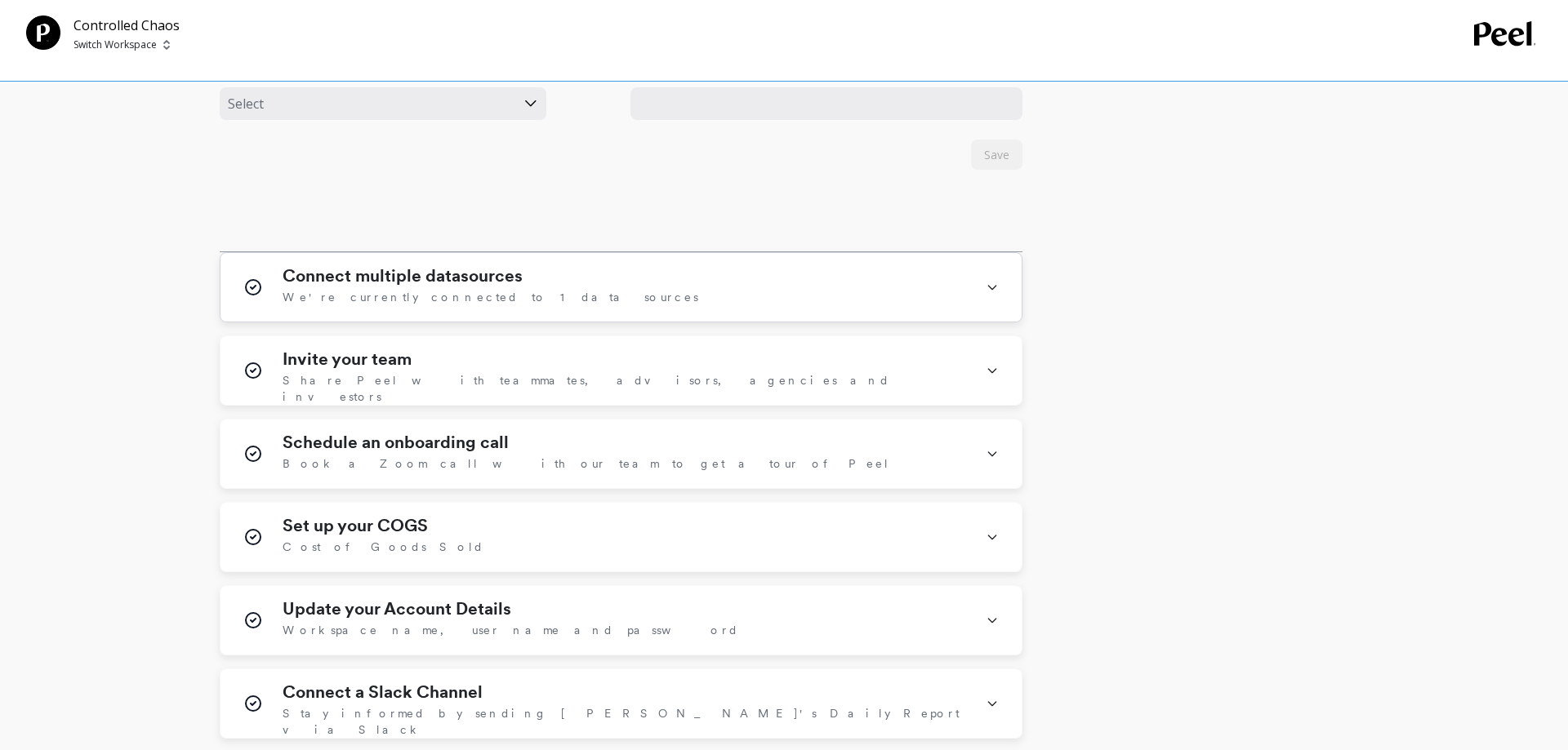
click at [481, 300] on span "We're currently connected to 1 data sources" at bounding box center [490, 297] width 416 height 17
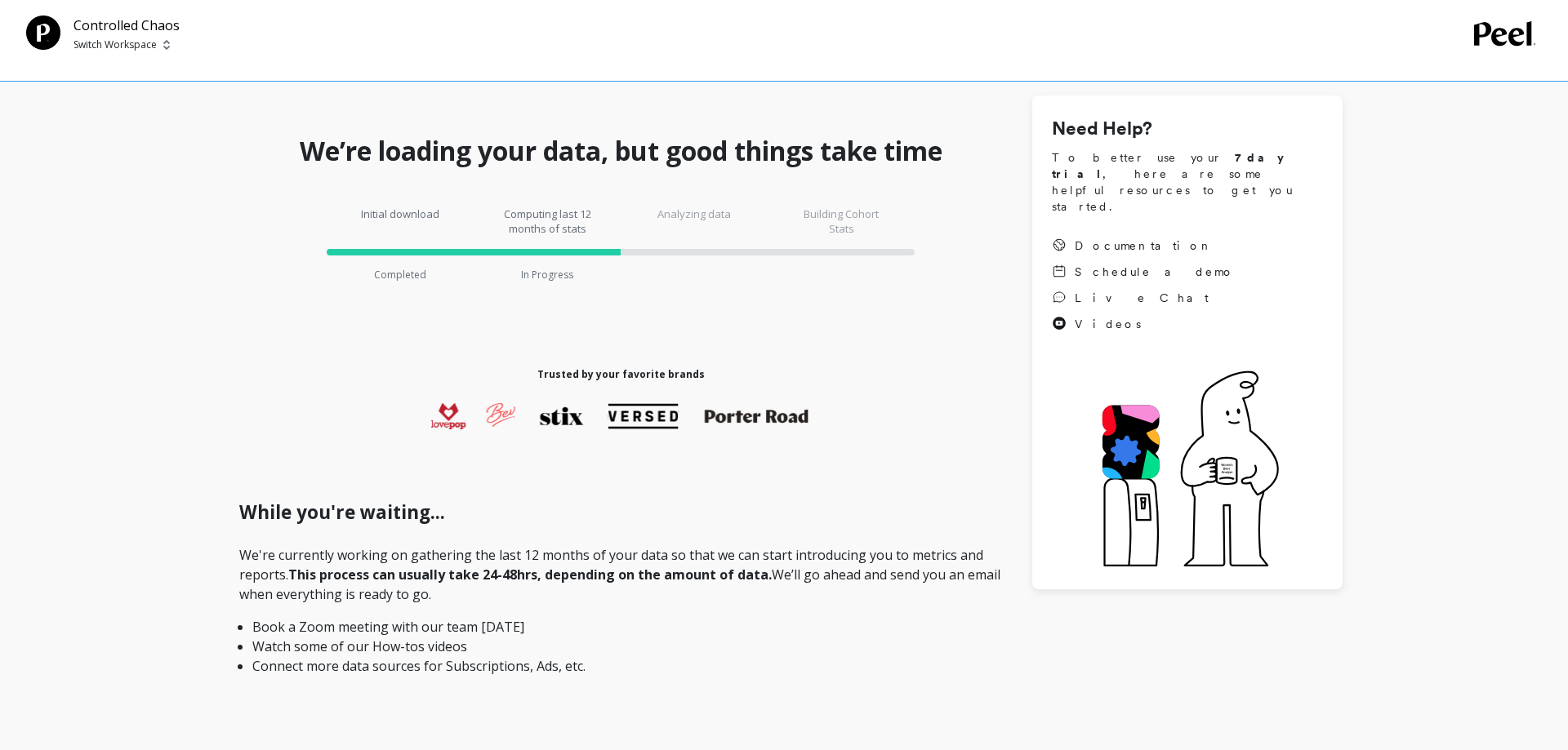
scroll to position [0, 0]
